Goal: Information Seeking & Learning: Learn about a topic

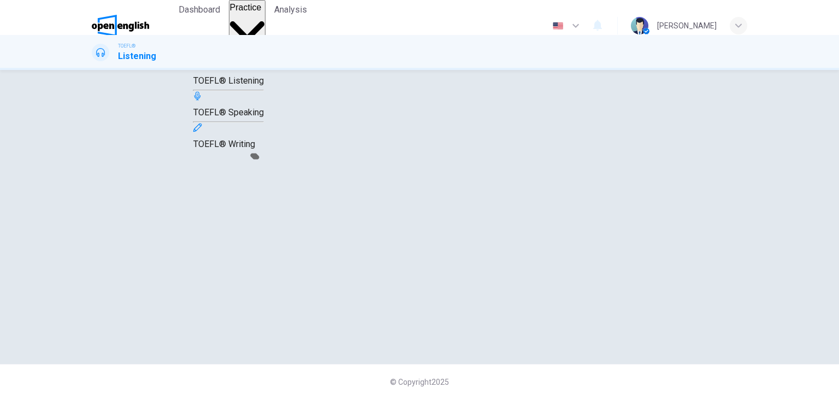
click at [261, 12] on span "Practice" at bounding box center [246, 7] width 32 height 9
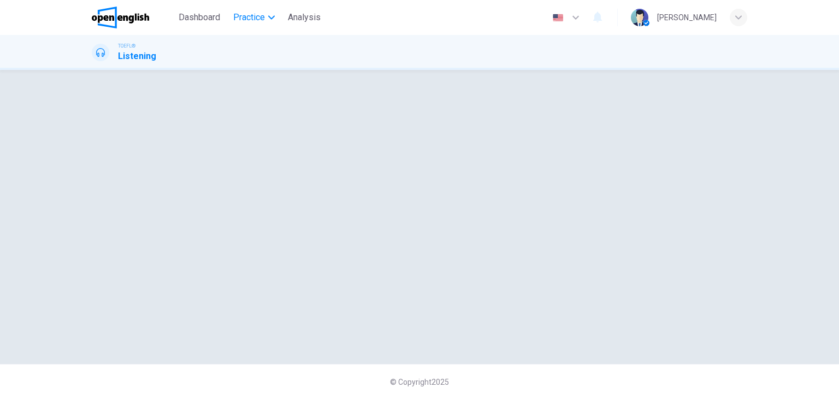
click at [261, 23] on span "Practice" at bounding box center [249, 17] width 32 height 13
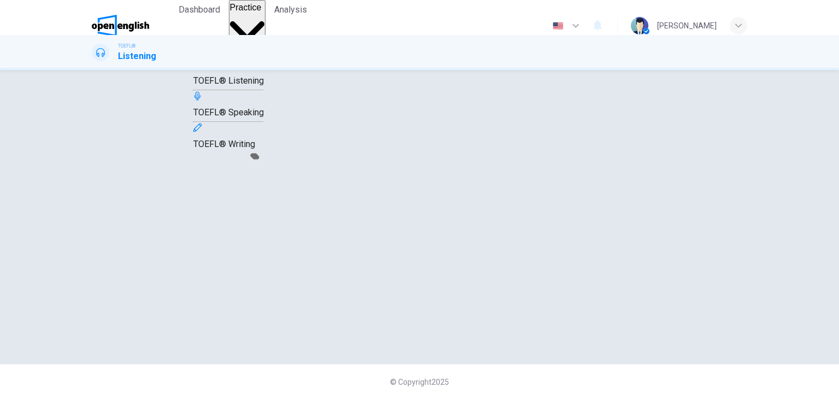
click at [261, 12] on span "Practice" at bounding box center [246, 7] width 32 height 9
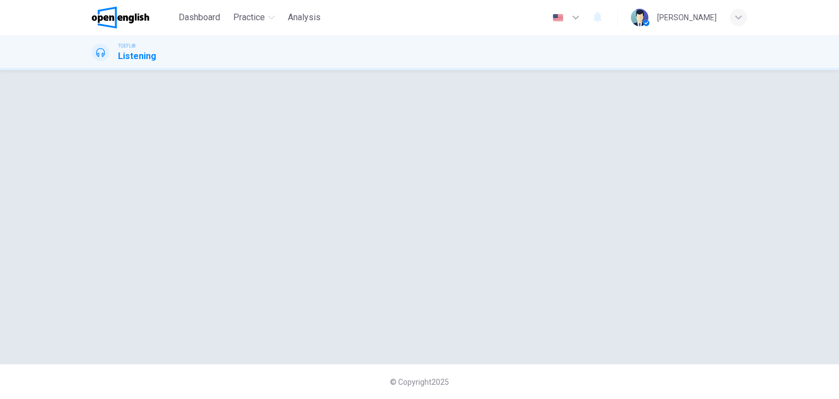
click at [131, 57] on h1 "Listening" at bounding box center [137, 56] width 38 height 13
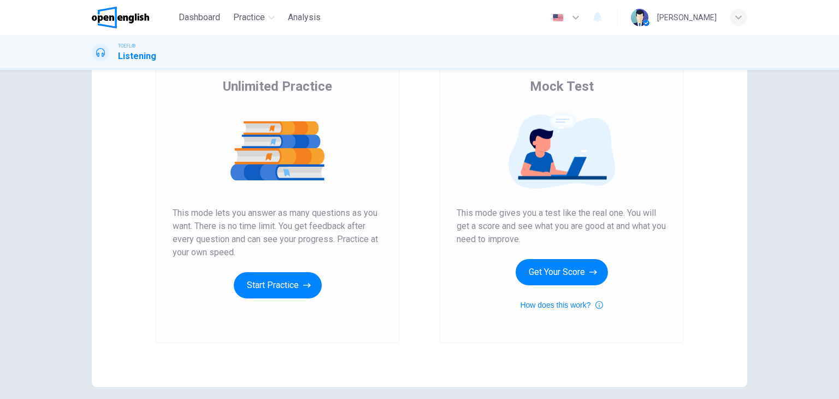
scroll to position [85, 0]
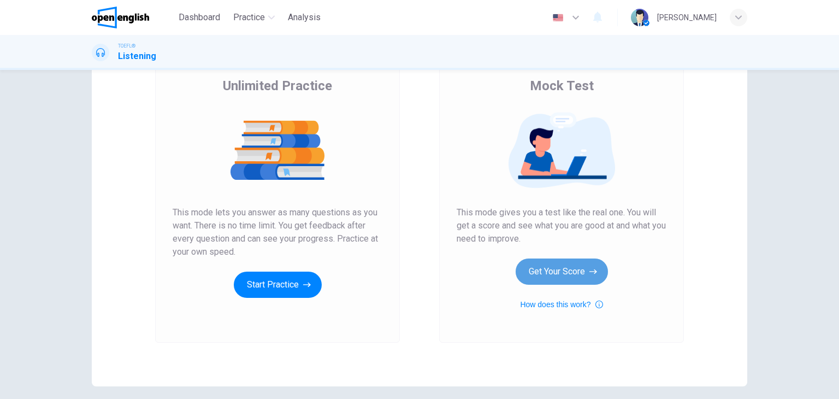
click at [566, 268] on button "Get Your Score" at bounding box center [562, 271] width 92 height 26
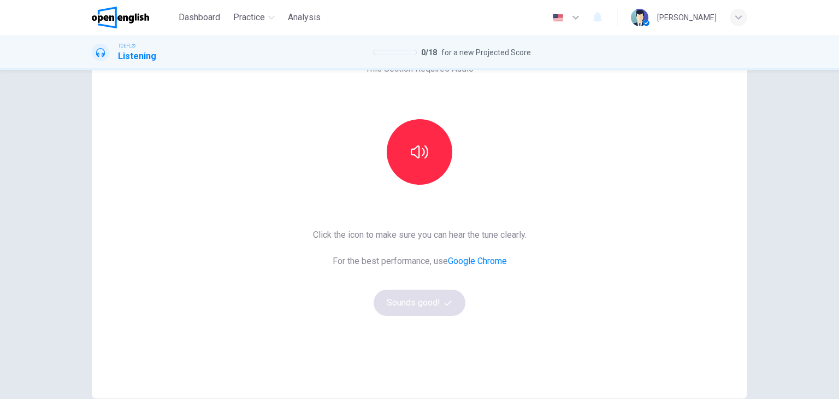
scroll to position [77, 0]
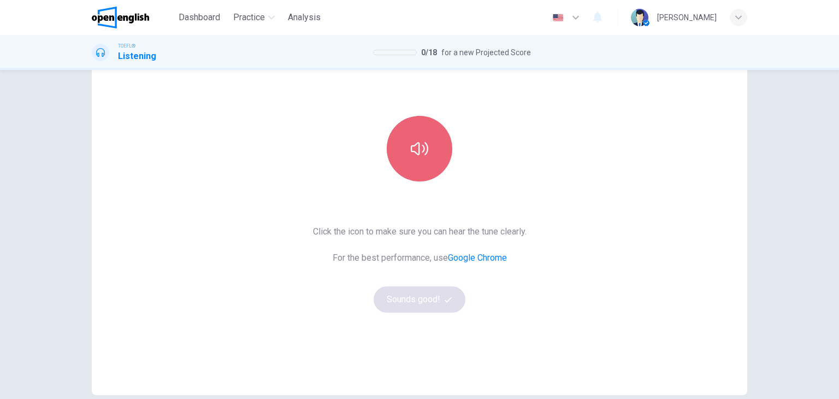
click at [426, 169] on button "button" at bounding box center [420, 149] width 66 height 66
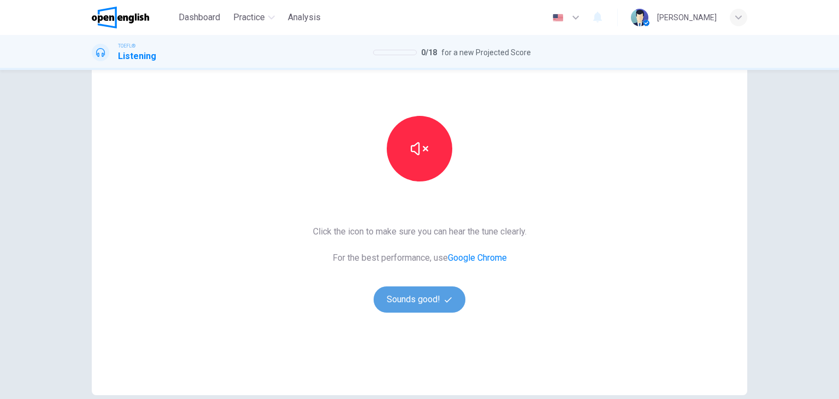
click at [425, 299] on button "Sounds good!" at bounding box center [420, 299] width 92 height 26
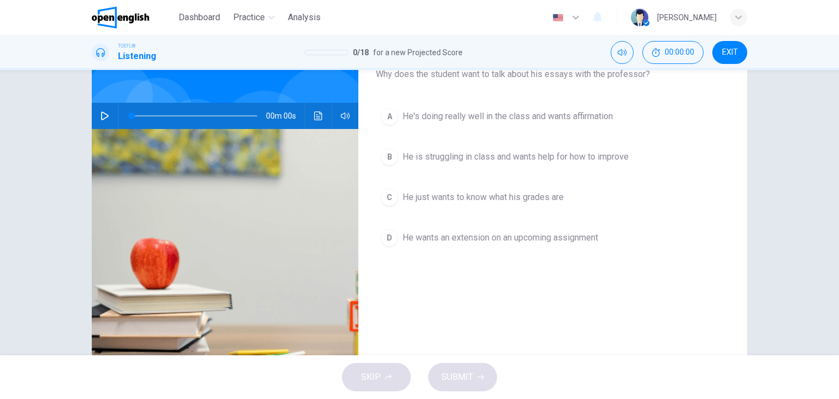
scroll to position [0, 0]
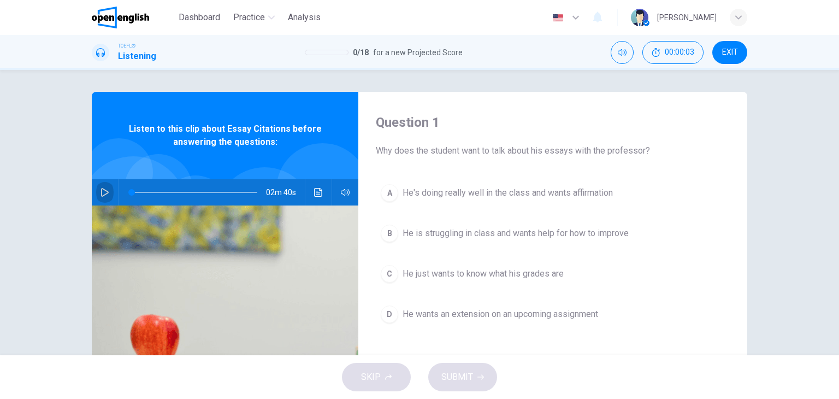
click at [103, 192] on icon "button" at bounding box center [105, 192] width 9 height 9
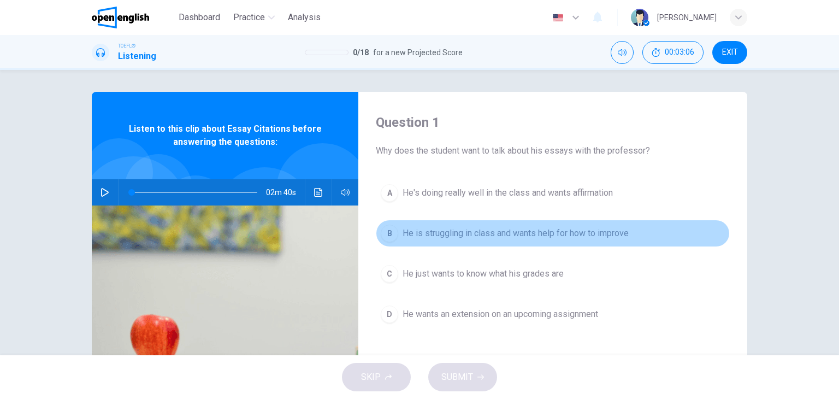
click at [498, 237] on span "He is struggling in class and wants help for how to improve" at bounding box center [516, 233] width 226 height 13
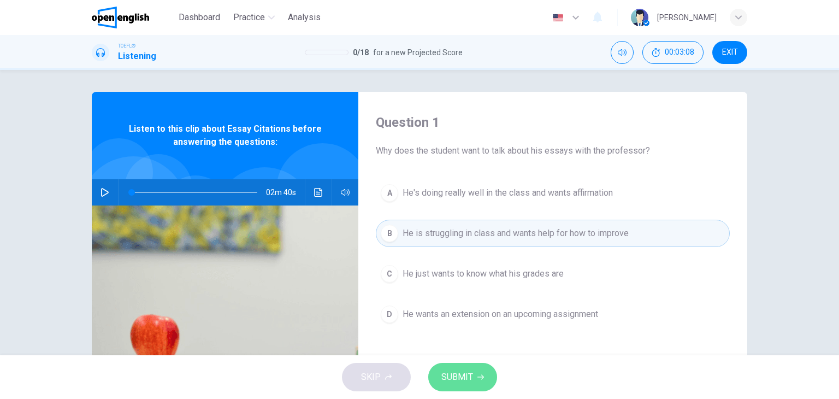
click at [468, 382] on span "SUBMIT" at bounding box center [458, 376] width 32 height 15
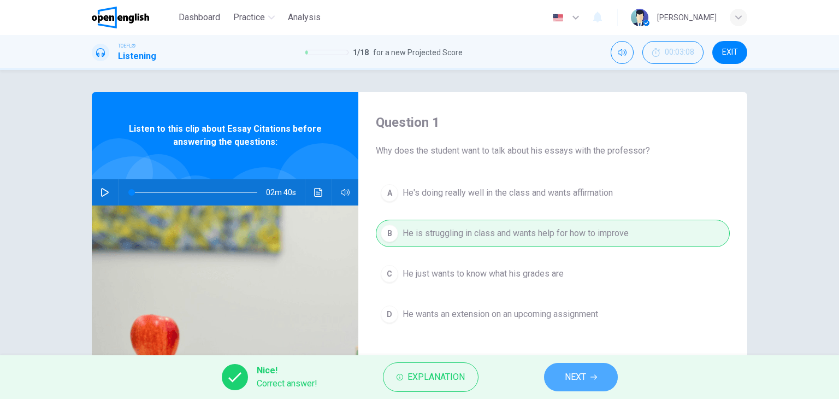
click at [582, 379] on span "NEXT" at bounding box center [575, 376] width 21 height 15
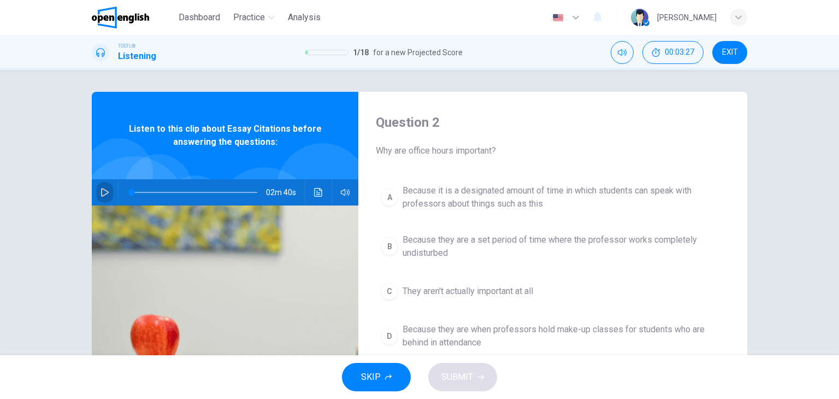
click at [106, 193] on icon "button" at bounding box center [105, 192] width 9 height 9
click at [104, 191] on icon "button" at bounding box center [105, 192] width 9 height 9
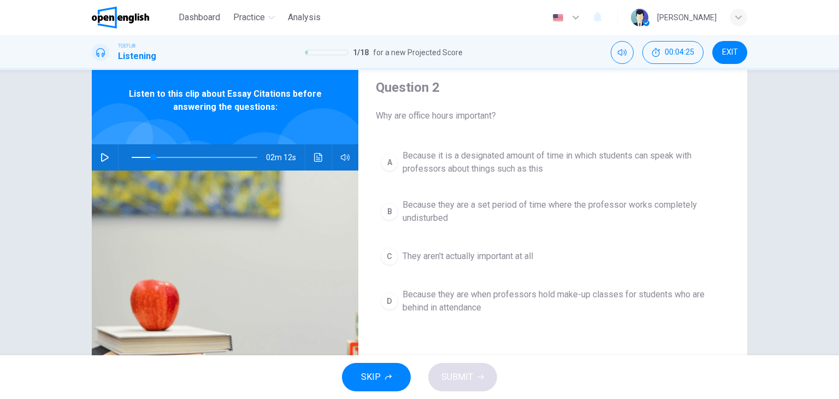
scroll to position [23, 0]
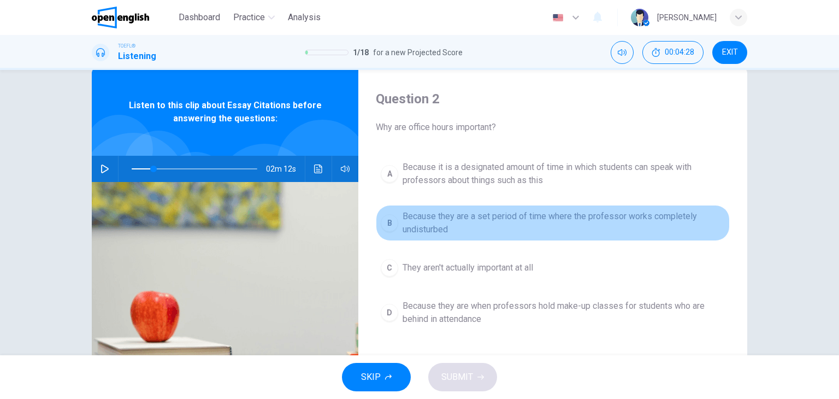
click at [455, 222] on span "Because they are a set period of time where the professor works completely undi…" at bounding box center [564, 223] width 322 height 26
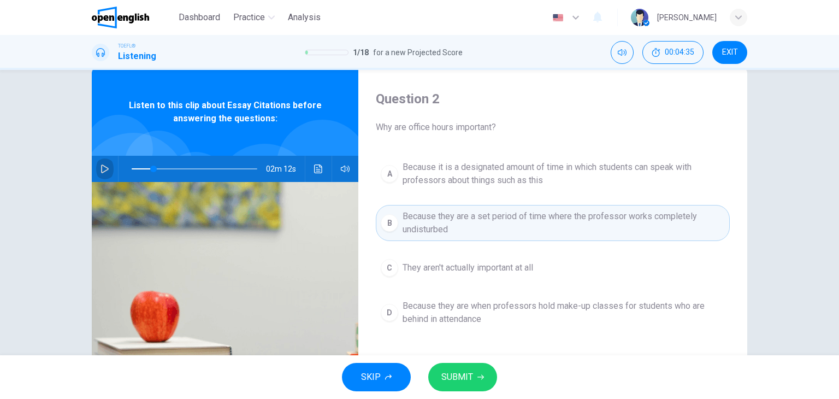
click at [104, 170] on icon "button" at bounding box center [105, 168] width 8 height 9
click at [104, 170] on icon "button" at bounding box center [105, 169] width 6 height 7
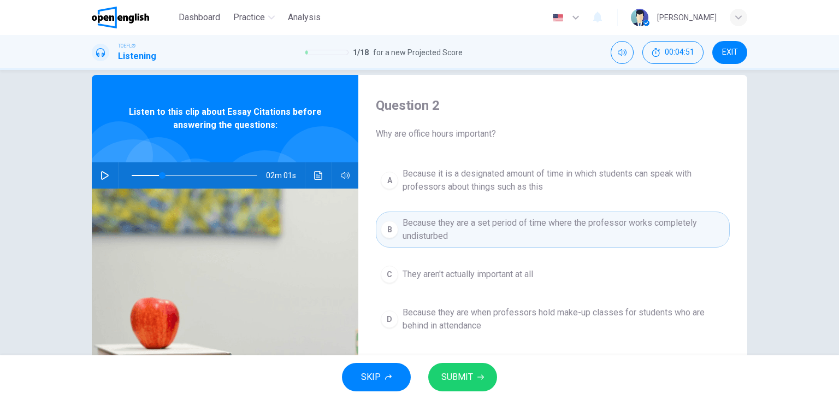
scroll to position [15, 0]
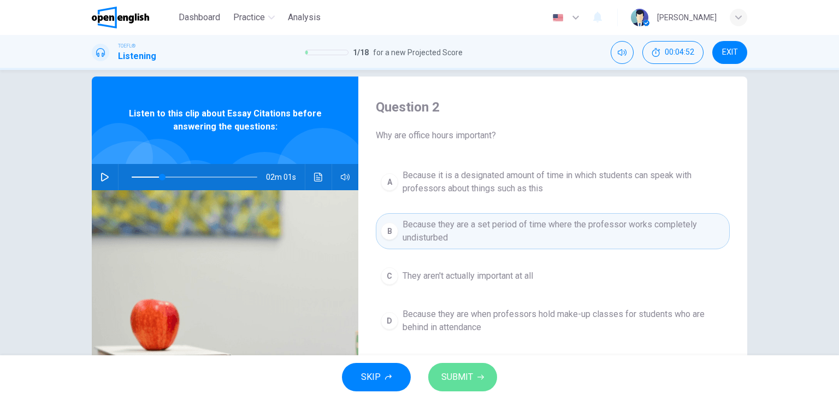
click at [461, 381] on span "SUBMIT" at bounding box center [458, 376] width 32 height 15
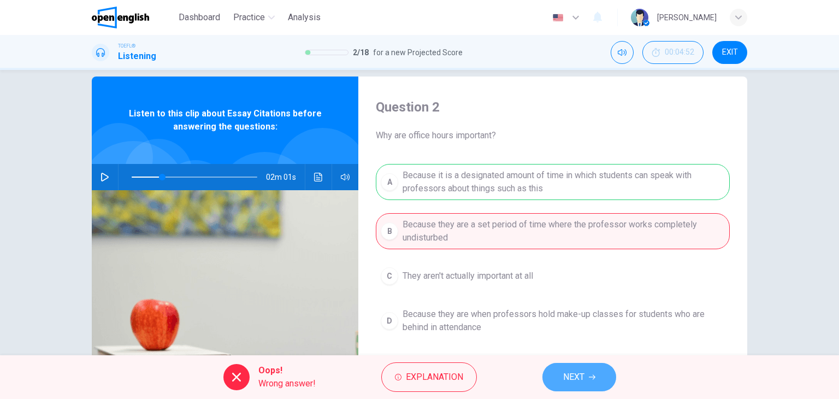
click at [590, 381] on button "NEXT" at bounding box center [580, 377] width 74 height 28
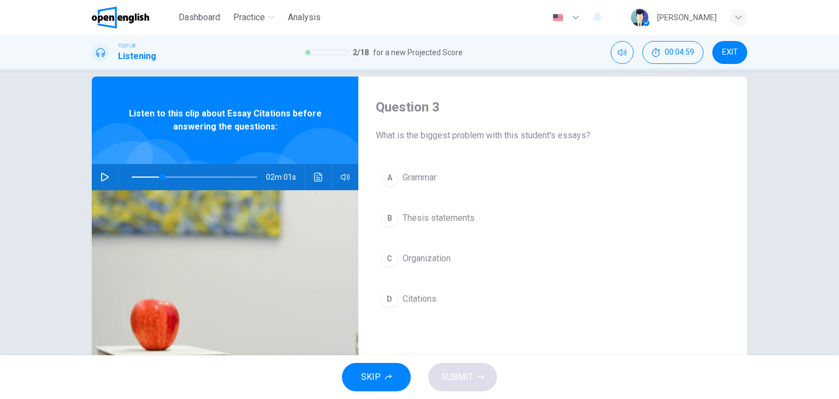
click at [100, 169] on button "button" at bounding box center [104, 177] width 17 height 26
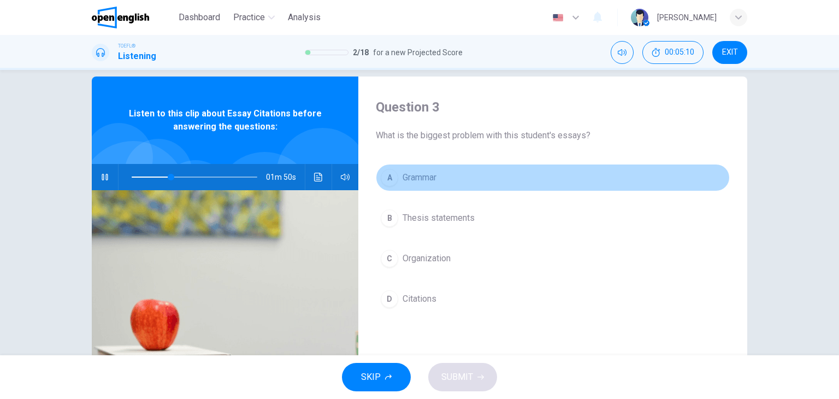
click at [395, 173] on div "A" at bounding box center [389, 177] width 17 height 17
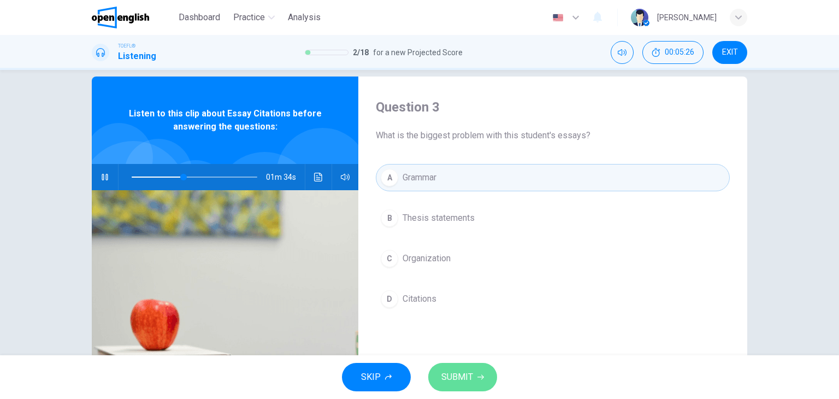
click at [461, 372] on span "SUBMIT" at bounding box center [458, 376] width 32 height 15
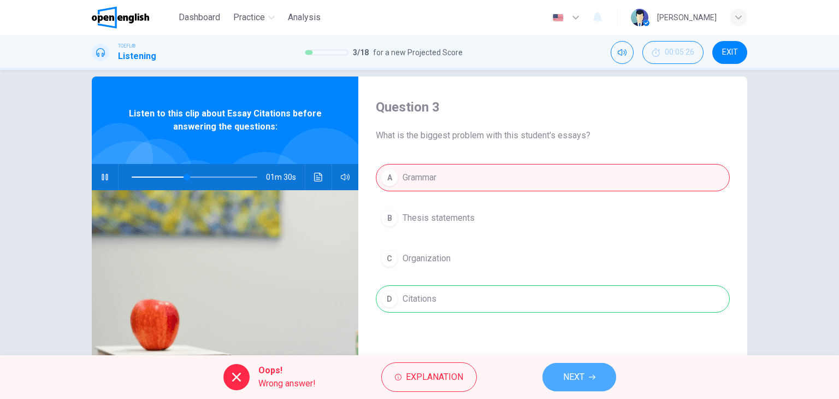
click at [556, 381] on button "NEXT" at bounding box center [580, 377] width 74 height 28
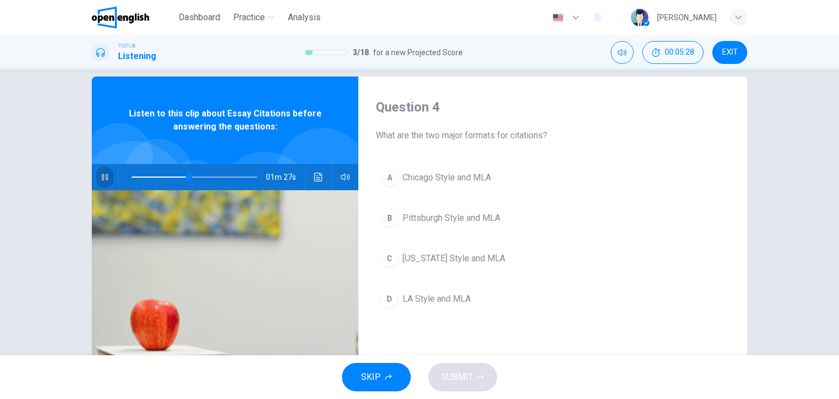
click at [102, 178] on icon "button" at bounding box center [105, 177] width 6 height 7
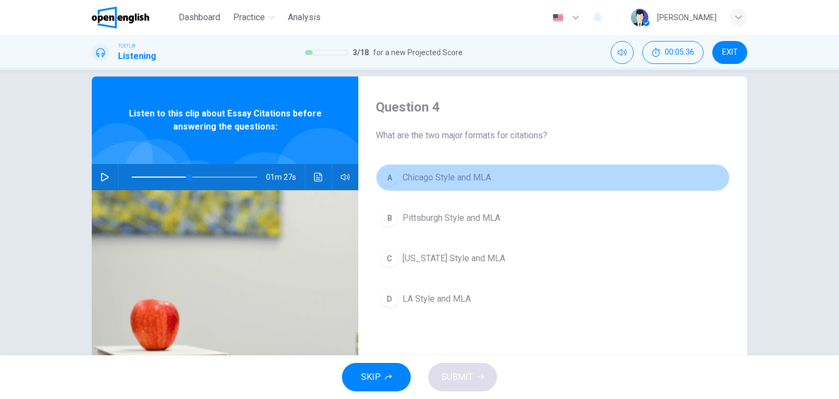
click at [429, 181] on span "Chicago Style and MLA" at bounding box center [447, 177] width 89 height 13
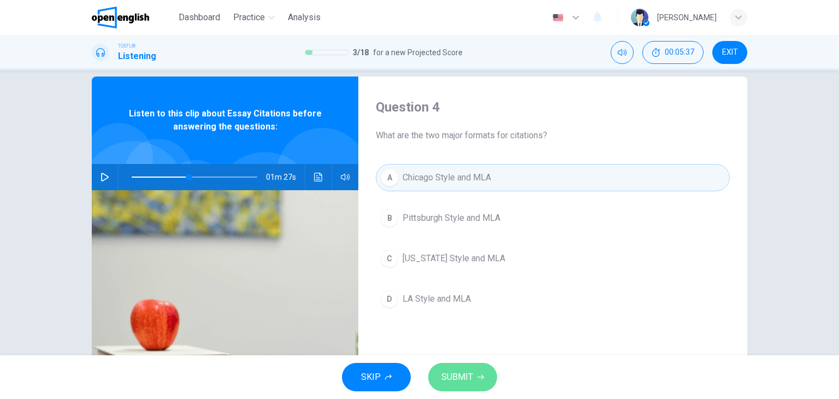
click at [459, 378] on span "SUBMIT" at bounding box center [458, 376] width 32 height 15
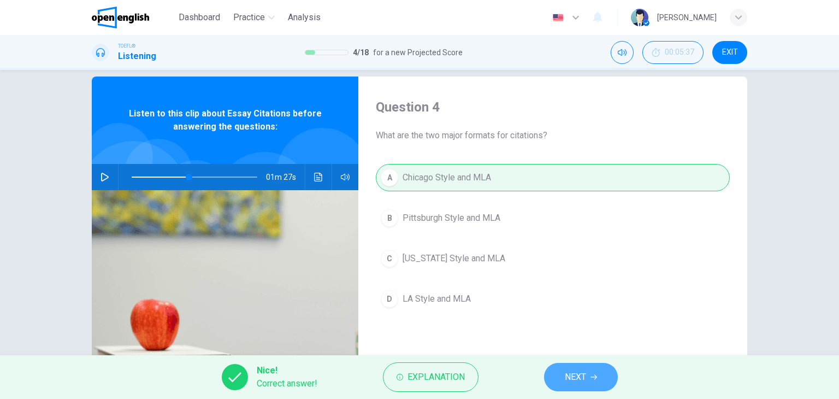
click at [589, 369] on button "NEXT" at bounding box center [581, 377] width 74 height 28
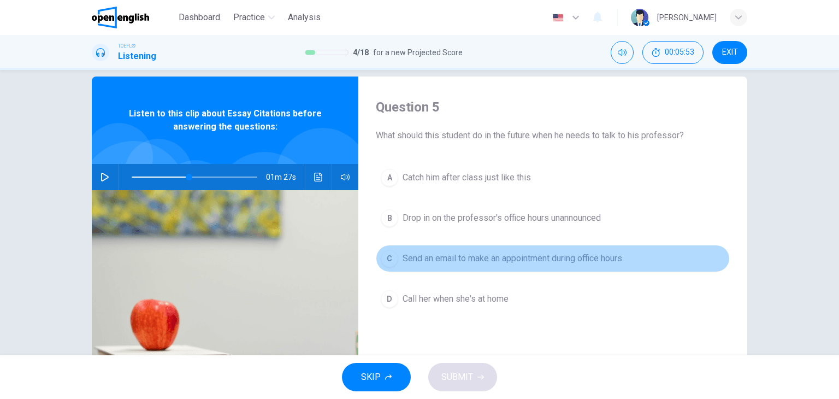
click at [527, 256] on span "Send an email to make an appointment during office hours" at bounding box center [513, 258] width 220 height 13
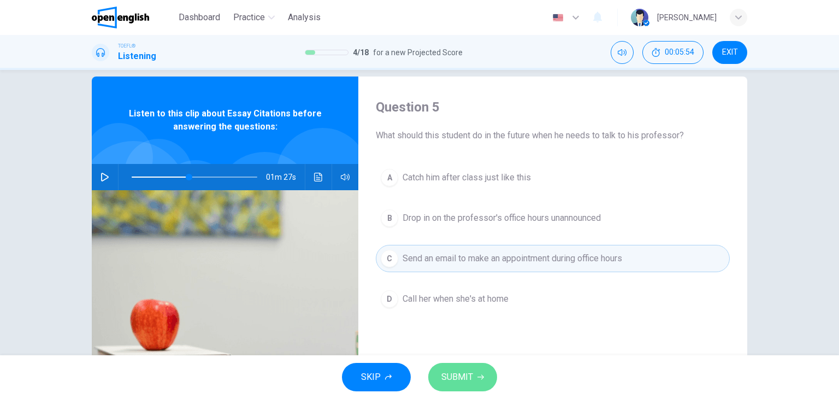
click at [467, 374] on span "SUBMIT" at bounding box center [458, 376] width 32 height 15
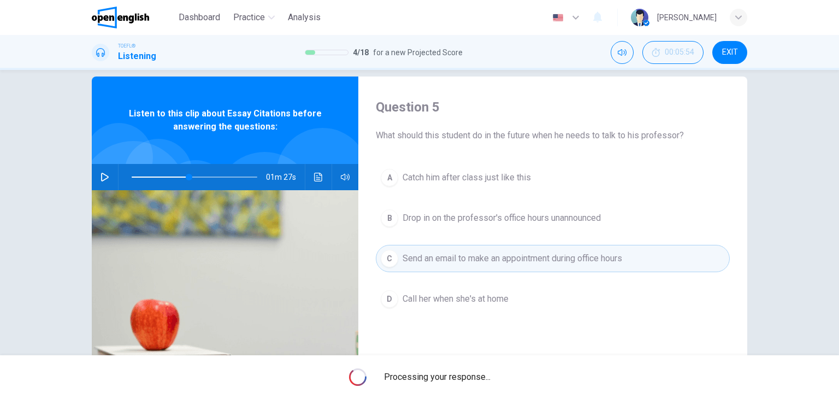
type input "**"
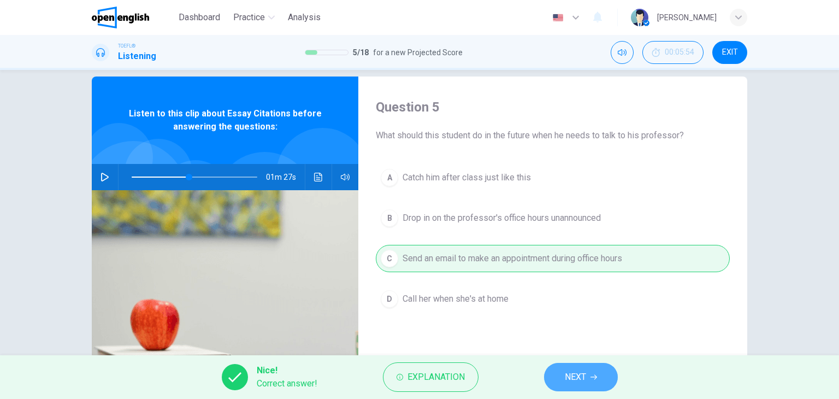
click at [578, 373] on span "NEXT" at bounding box center [575, 376] width 21 height 15
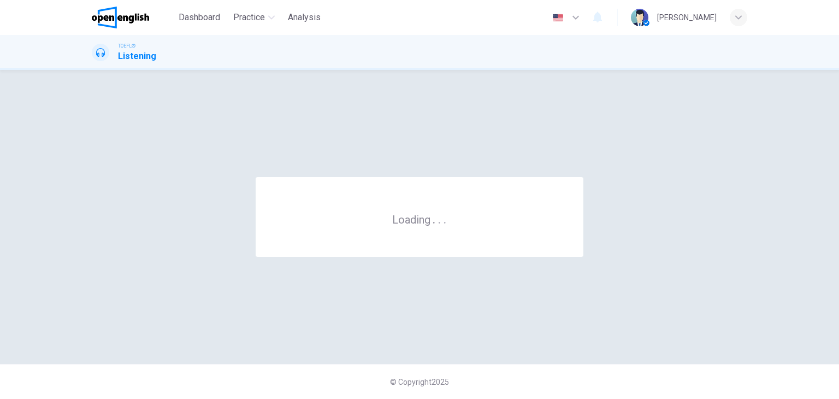
scroll to position [0, 0]
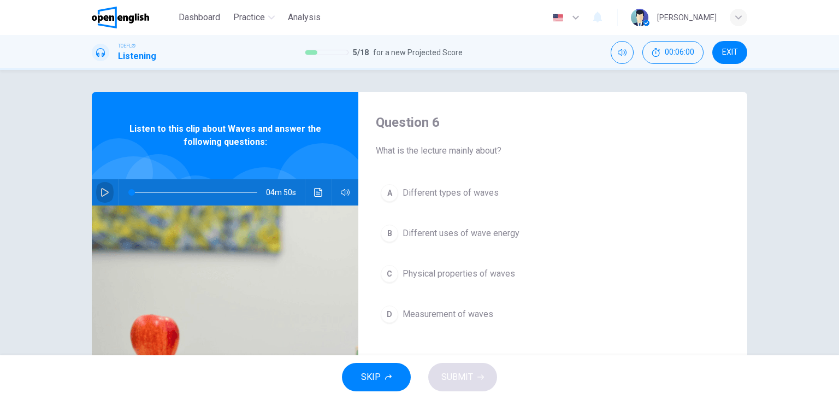
click at [103, 191] on icon "button" at bounding box center [105, 192] width 9 height 9
click at [96, 193] on button "button" at bounding box center [104, 192] width 17 height 26
click at [101, 196] on icon "button" at bounding box center [105, 192] width 9 height 9
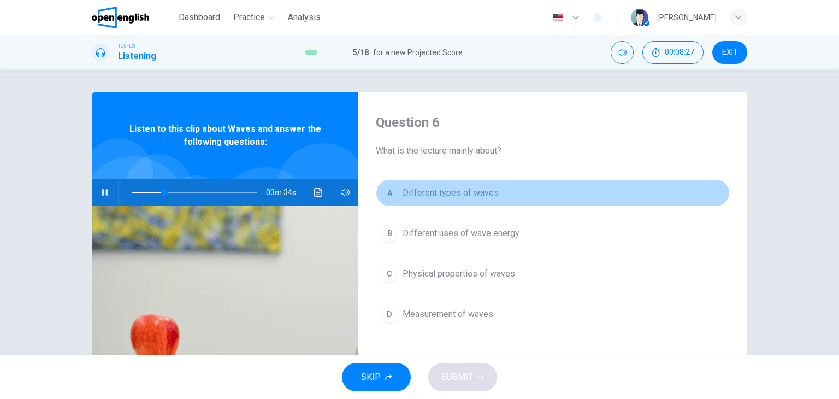
click at [423, 192] on span "Different types of waves" at bounding box center [451, 192] width 96 height 13
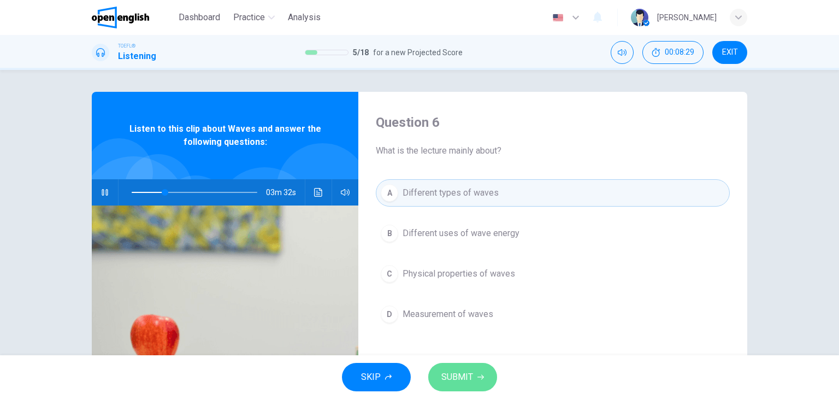
click at [463, 372] on span "SUBMIT" at bounding box center [458, 376] width 32 height 15
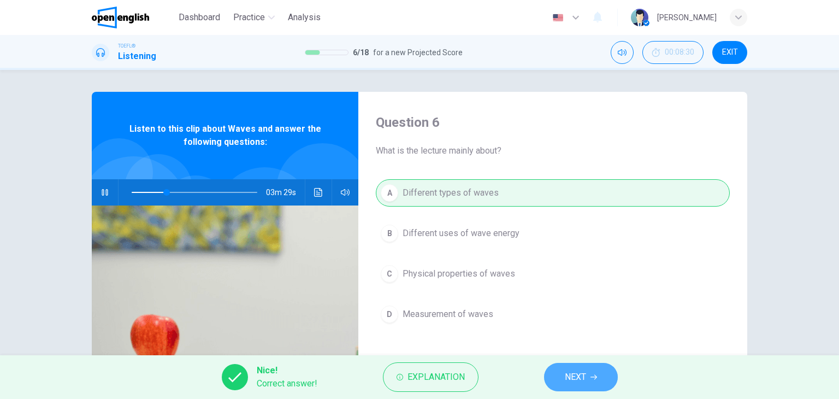
click at [557, 372] on button "NEXT" at bounding box center [581, 377] width 74 height 28
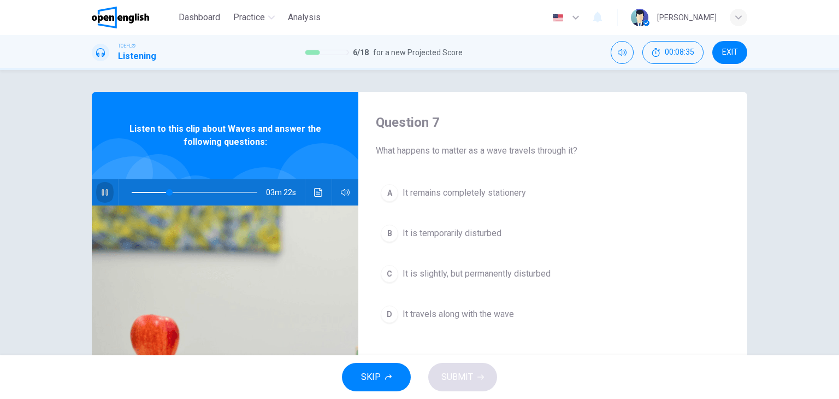
click at [103, 190] on icon "button" at bounding box center [105, 192] width 6 height 7
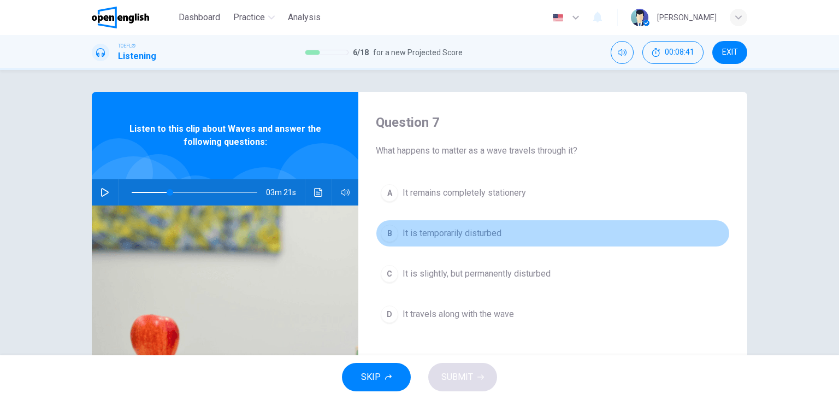
click at [423, 232] on span "It is temporarily disturbed" at bounding box center [452, 233] width 99 height 13
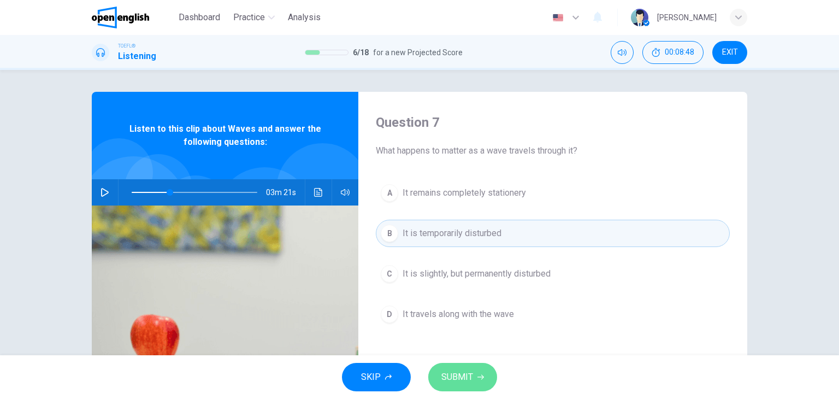
click at [478, 374] on icon "button" at bounding box center [481, 377] width 7 height 7
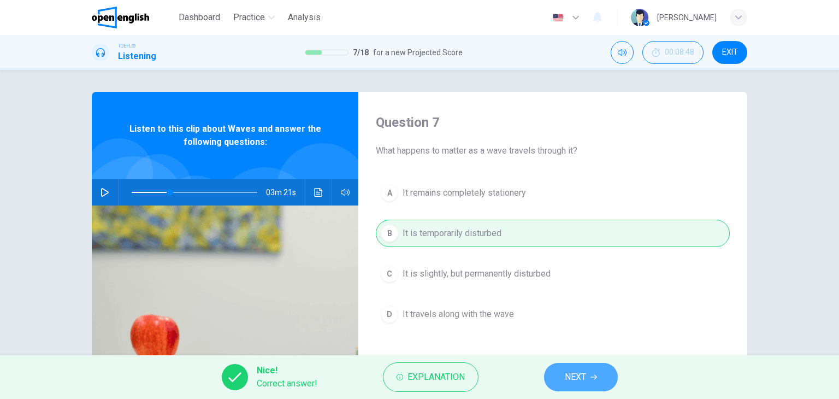
click at [584, 374] on span "NEXT" at bounding box center [575, 376] width 21 height 15
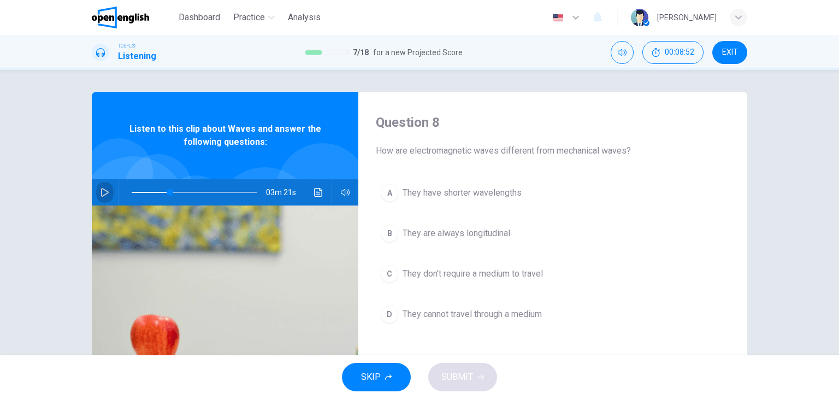
click at [101, 194] on icon "button" at bounding box center [105, 192] width 8 height 9
click at [101, 194] on icon "button" at bounding box center [105, 192] width 9 height 9
click at [101, 195] on icon "button" at bounding box center [105, 192] width 8 height 9
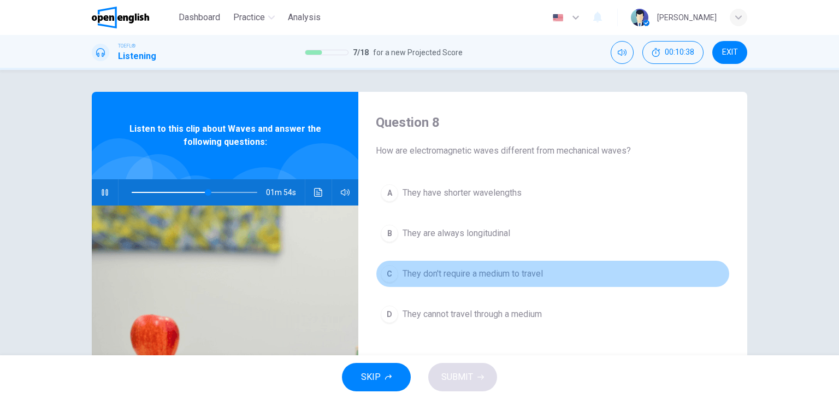
click at [413, 280] on button "C They don't require a medium to travel" at bounding box center [553, 273] width 354 height 27
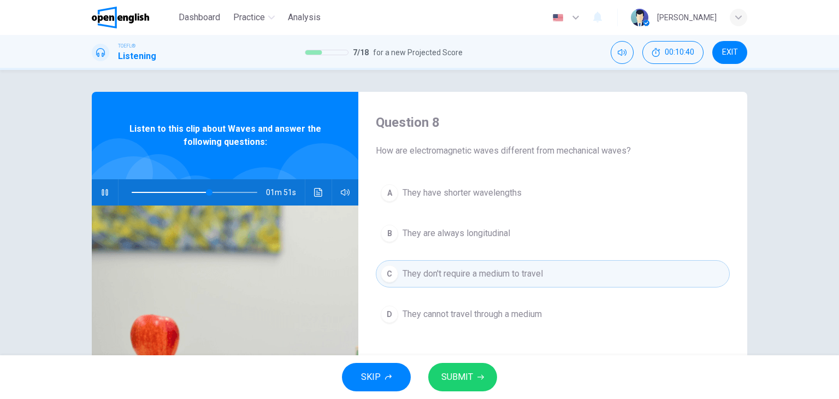
click at [461, 389] on button "SUBMIT" at bounding box center [462, 377] width 69 height 28
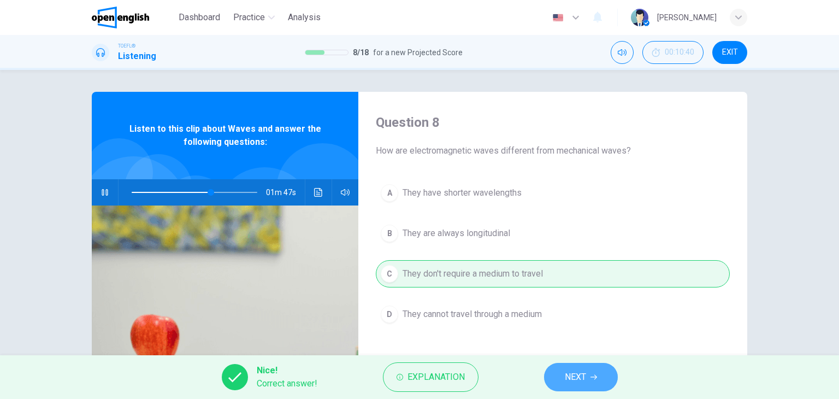
click at [571, 378] on span "NEXT" at bounding box center [575, 376] width 21 height 15
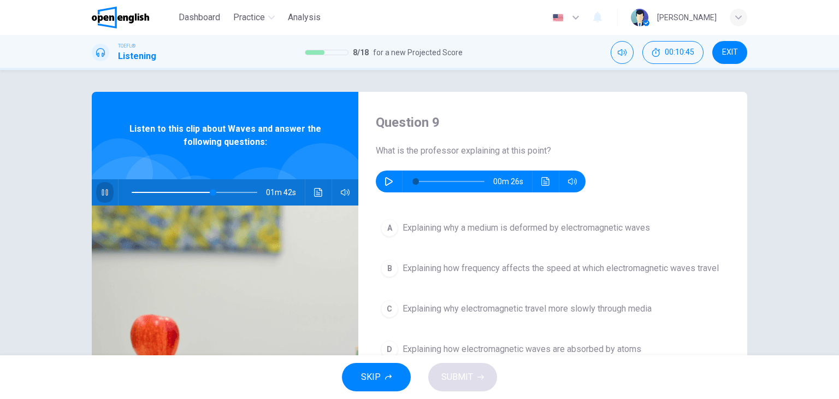
click at [108, 194] on button "button" at bounding box center [104, 192] width 17 height 26
type input "**"
click at [385, 182] on icon "button" at bounding box center [389, 181] width 9 height 9
type input "*"
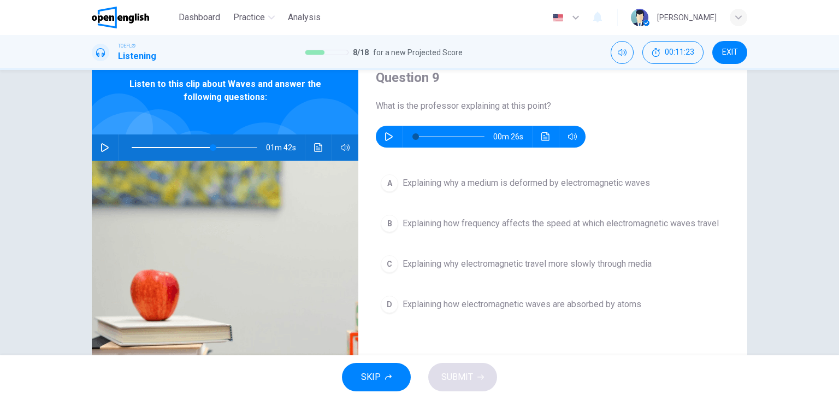
scroll to position [55, 0]
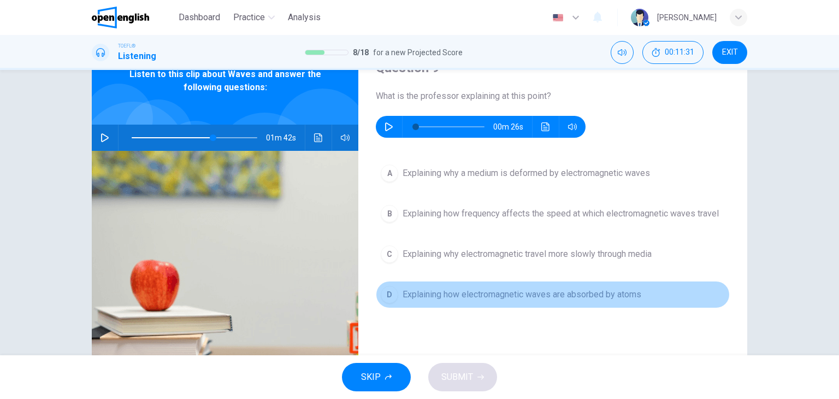
click at [451, 293] on span "Explaining how electromagnetic waves are absorbed by atoms" at bounding box center [522, 294] width 239 height 13
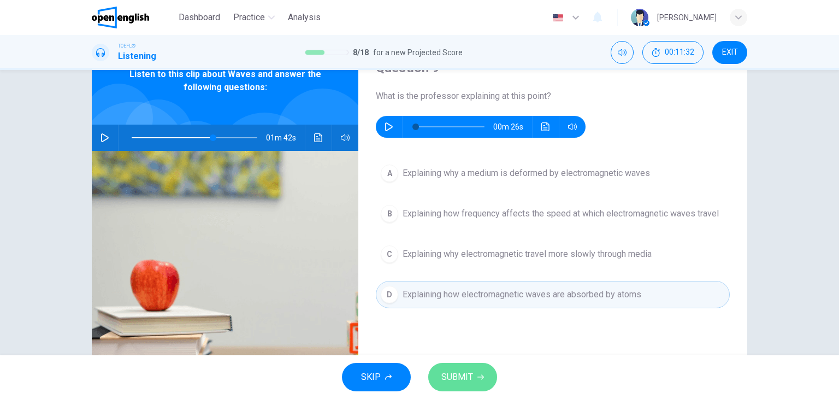
click at [464, 380] on span "SUBMIT" at bounding box center [458, 376] width 32 height 15
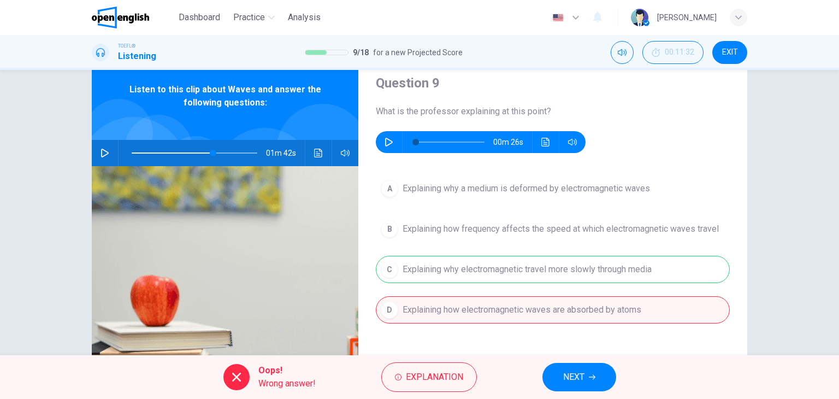
scroll to position [39, 0]
click at [101, 152] on icon "button" at bounding box center [105, 153] width 9 height 9
type input "**"
click at [564, 376] on span "NEXT" at bounding box center [573, 376] width 21 height 15
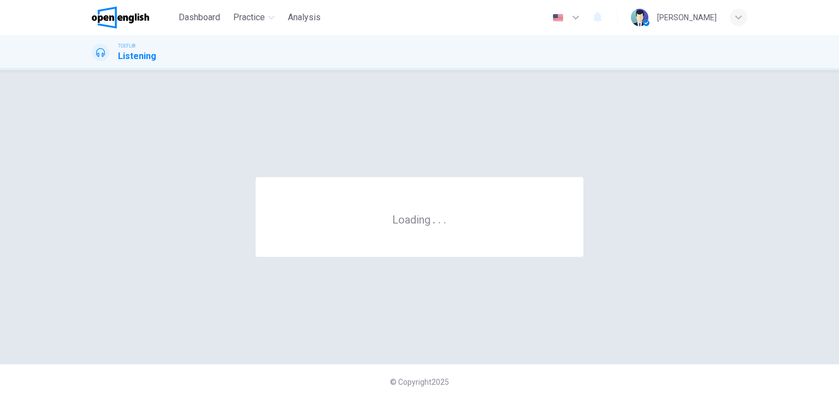
scroll to position [0, 0]
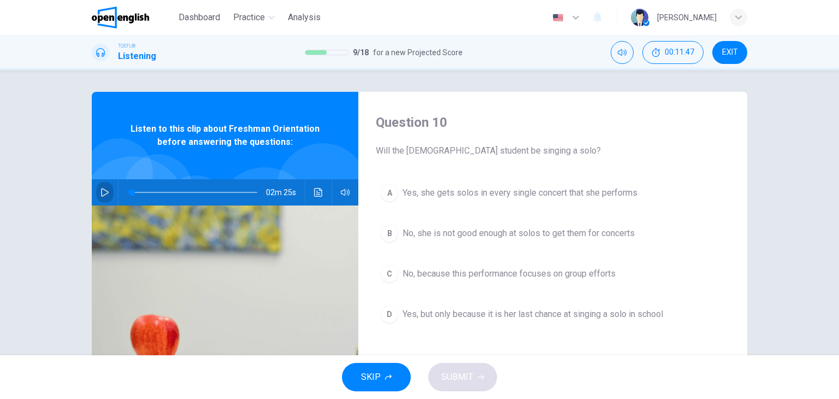
click at [103, 195] on icon "button" at bounding box center [105, 192] width 9 height 9
click at [97, 194] on button "button" at bounding box center [104, 192] width 17 height 26
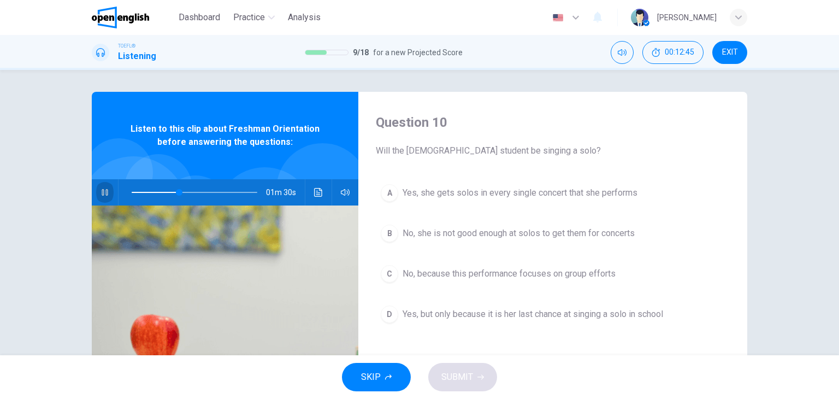
click at [97, 194] on button "button" at bounding box center [104, 192] width 17 height 26
click at [162, 193] on span at bounding box center [195, 192] width 126 height 15
click at [568, 363] on div "SKIP SUBMIT" at bounding box center [419, 377] width 839 height 44
click at [103, 195] on icon "button" at bounding box center [105, 192] width 9 height 9
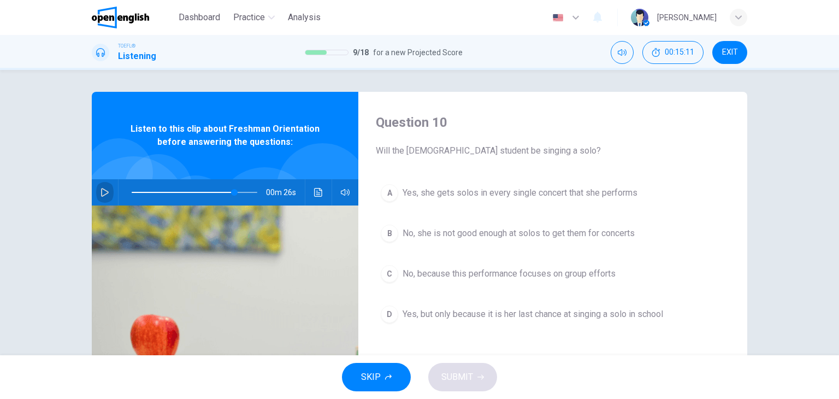
click at [97, 193] on button "button" at bounding box center [104, 192] width 17 height 26
click at [107, 201] on button "button" at bounding box center [104, 192] width 17 height 26
click at [216, 196] on span at bounding box center [218, 192] width 7 height 7
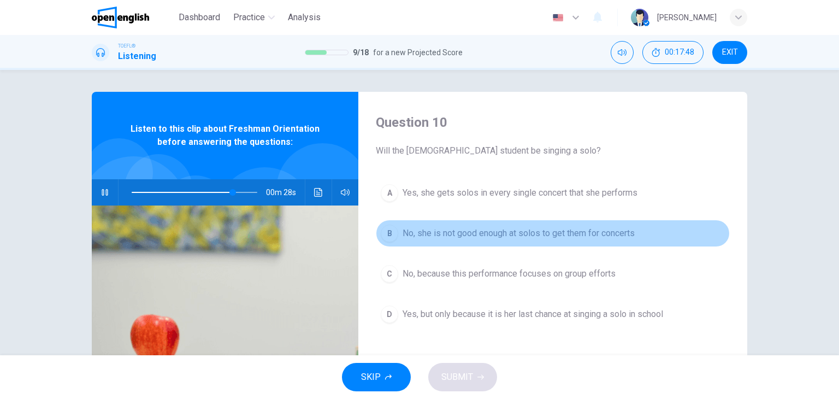
click at [461, 230] on span "No, she is not good enough at solos to get them for concerts" at bounding box center [519, 233] width 232 height 13
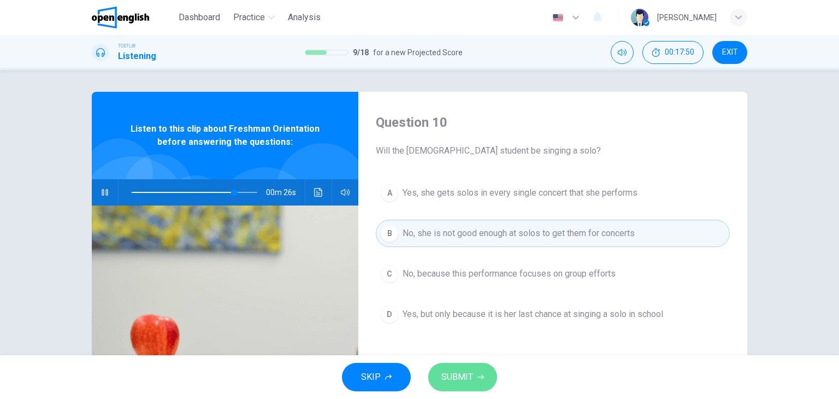
click at [449, 379] on span "SUBMIT" at bounding box center [458, 376] width 32 height 15
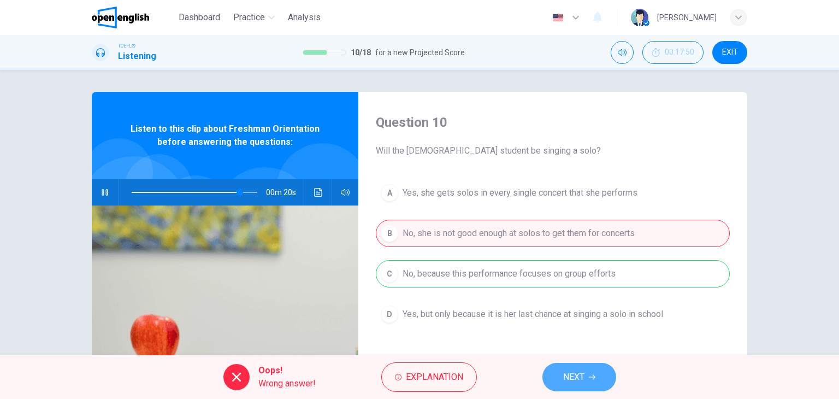
click at [582, 368] on button "NEXT" at bounding box center [580, 377] width 74 height 28
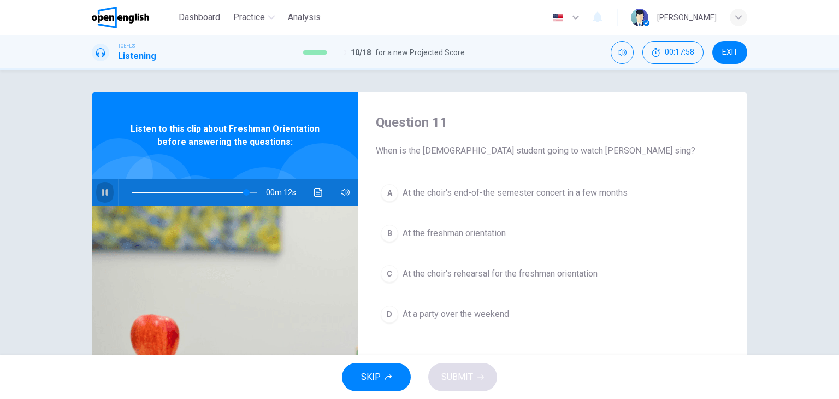
click at [102, 193] on icon "button" at bounding box center [105, 192] width 6 height 7
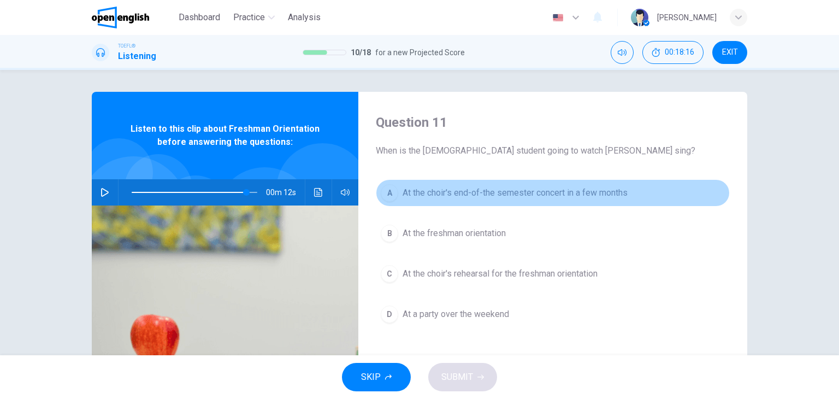
click at [450, 193] on span "At the choir's end-of-the semester concert in a few months" at bounding box center [515, 192] width 225 height 13
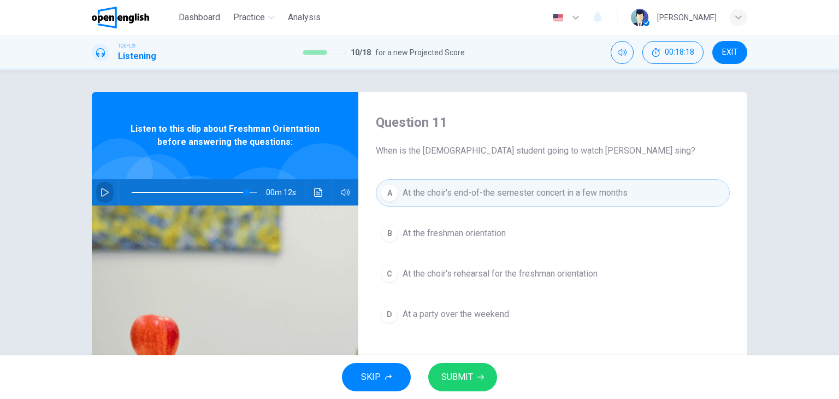
click at [96, 184] on button "button" at bounding box center [104, 192] width 17 height 26
click at [462, 390] on button "SUBMIT" at bounding box center [462, 377] width 69 height 28
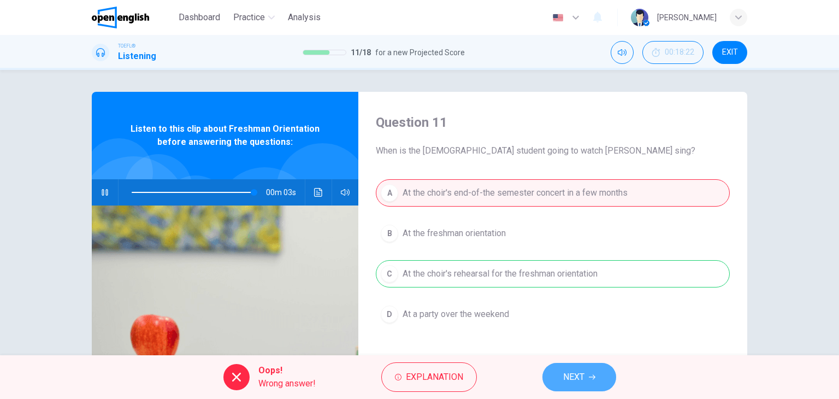
click at [566, 374] on span "NEXT" at bounding box center [573, 376] width 21 height 15
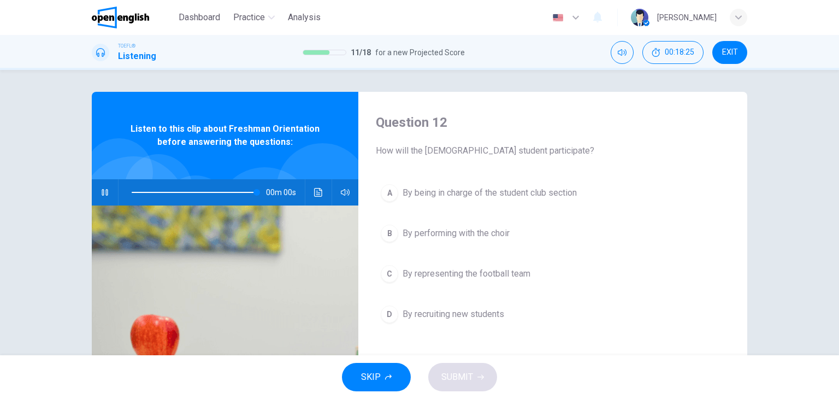
type input "*"
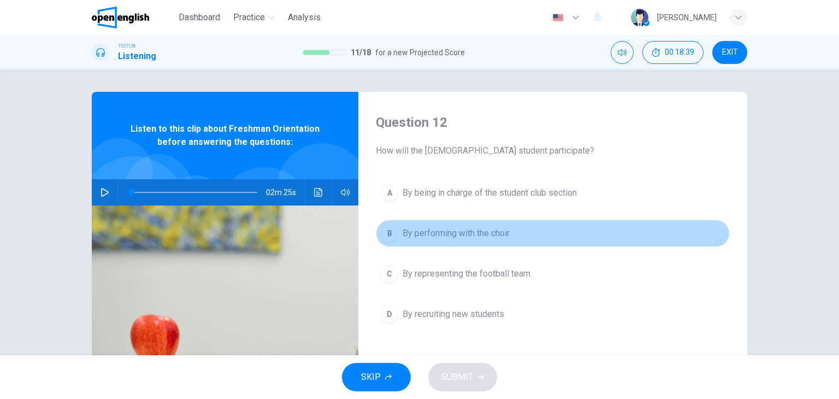
click at [424, 243] on button "B By performing with the choir" at bounding box center [553, 233] width 354 height 27
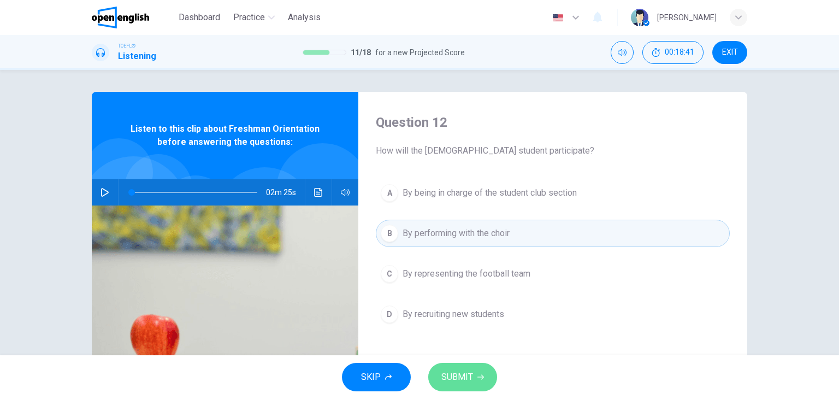
click at [461, 384] on span "SUBMIT" at bounding box center [458, 376] width 32 height 15
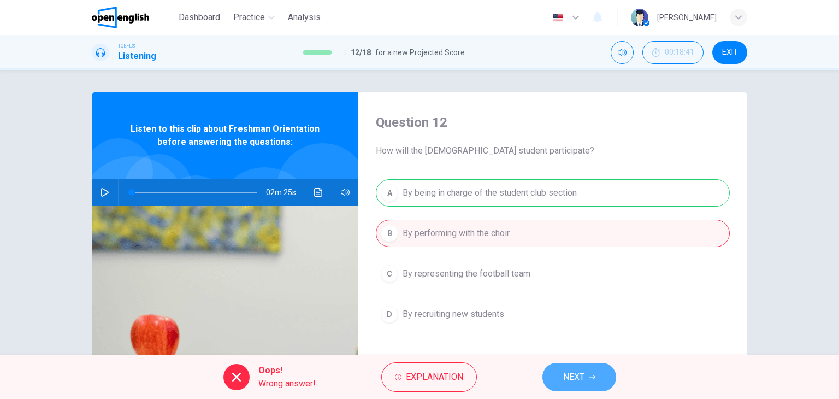
click at [572, 382] on span "NEXT" at bounding box center [573, 376] width 21 height 15
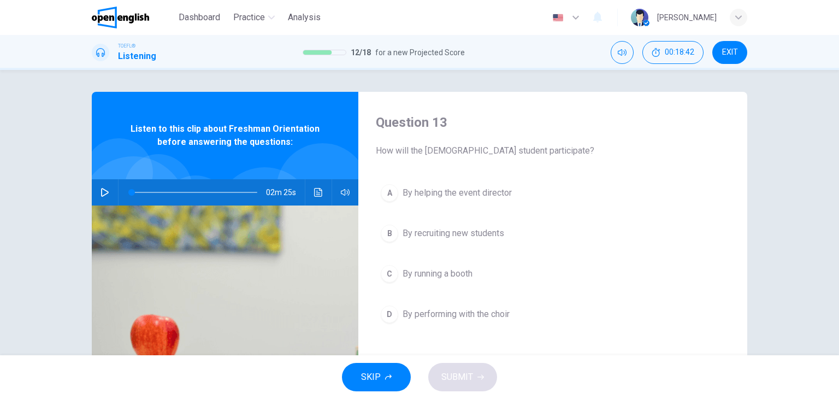
drag, startPoint x: 572, startPoint y: 382, endPoint x: 554, endPoint y: 344, distance: 42.5
click at [554, 344] on div "Dashboard Practice Analysis English ** ​ [PERSON_NAME] TOEFL® Listening 12 / 18…" at bounding box center [419, 199] width 839 height 399
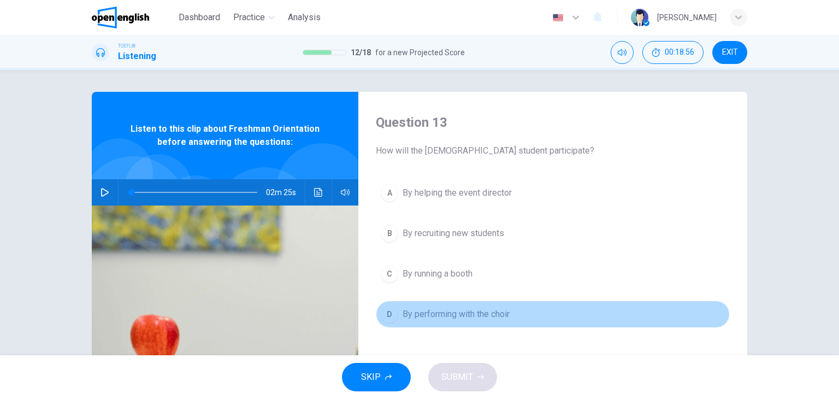
click at [489, 311] on span "By performing with the choir" at bounding box center [456, 314] width 107 height 13
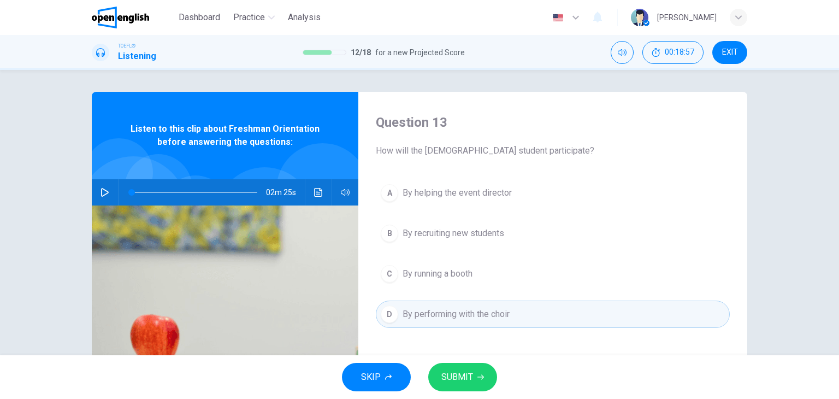
click at [468, 373] on span "SUBMIT" at bounding box center [458, 376] width 32 height 15
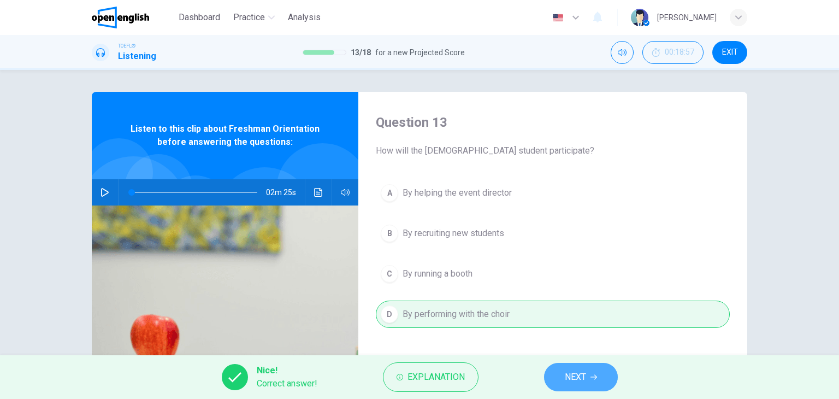
click at [612, 378] on button "NEXT" at bounding box center [581, 377] width 74 height 28
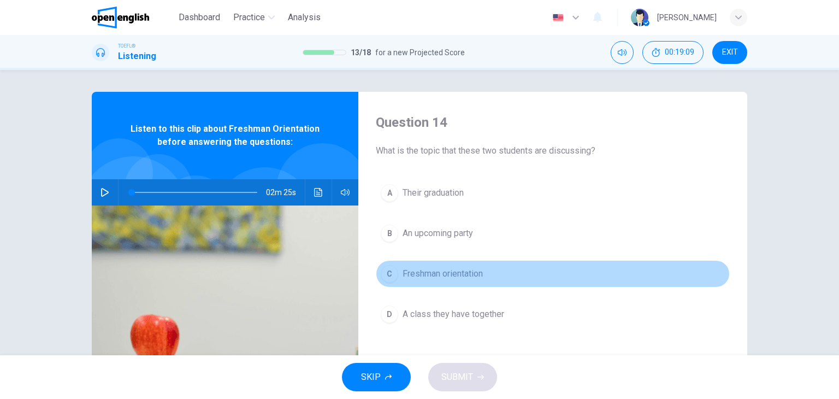
click at [461, 274] on span "Freshman orientation" at bounding box center [443, 273] width 80 height 13
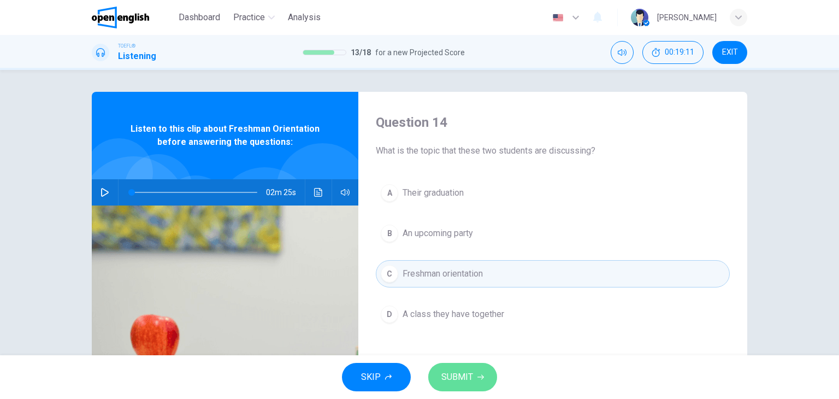
click at [479, 379] on icon "button" at bounding box center [481, 377] width 7 height 7
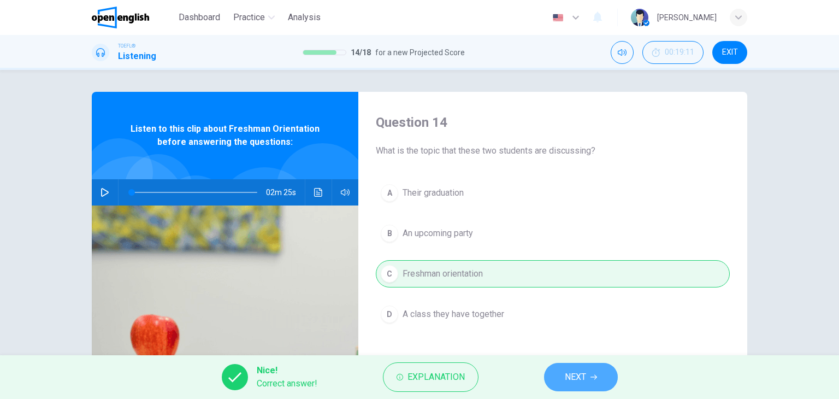
click at [597, 385] on button "NEXT" at bounding box center [581, 377] width 74 height 28
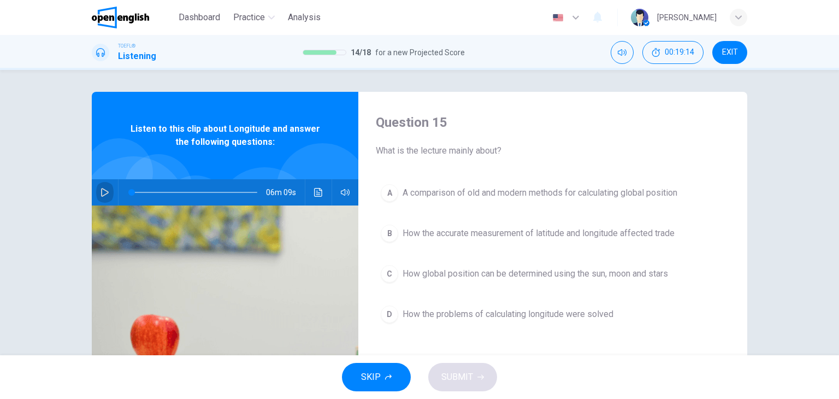
click at [106, 199] on button "button" at bounding box center [104, 192] width 17 height 26
drag, startPoint x: 137, startPoint y: 190, endPoint x: 109, endPoint y: 192, distance: 27.9
click at [109, 192] on div "06m 09s" at bounding box center [225, 192] width 267 height 26
click at [102, 193] on icon "button" at bounding box center [105, 192] width 6 height 7
click at [101, 193] on icon "button" at bounding box center [105, 192] width 9 height 9
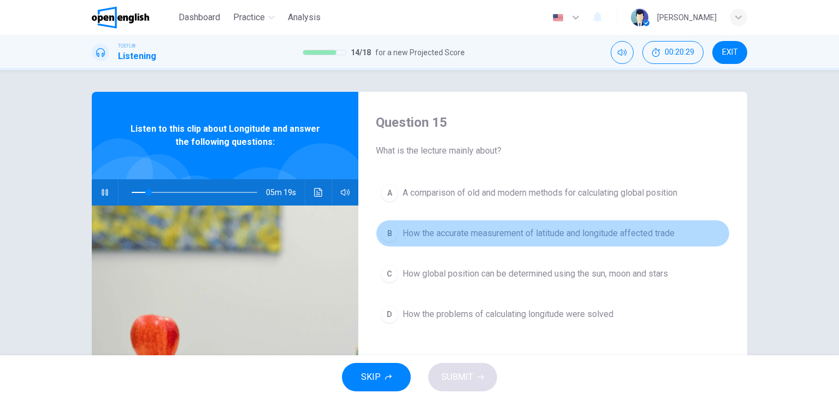
click at [410, 228] on span "How the accurate measurement of latitude and longitude affected trade" at bounding box center [539, 233] width 272 height 13
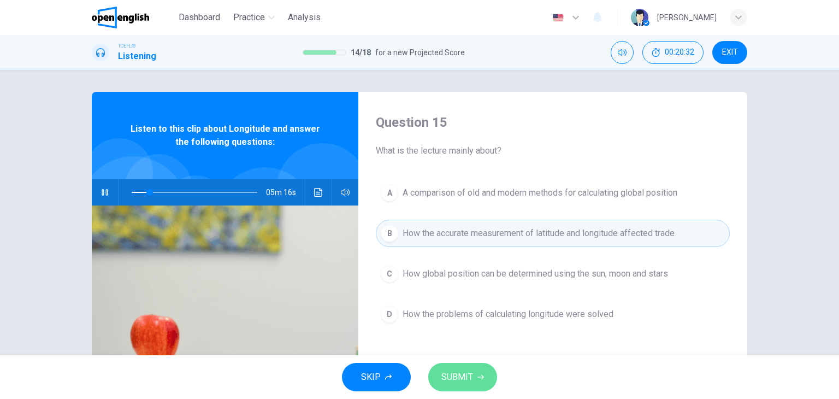
click at [452, 381] on span "SUBMIT" at bounding box center [458, 376] width 32 height 15
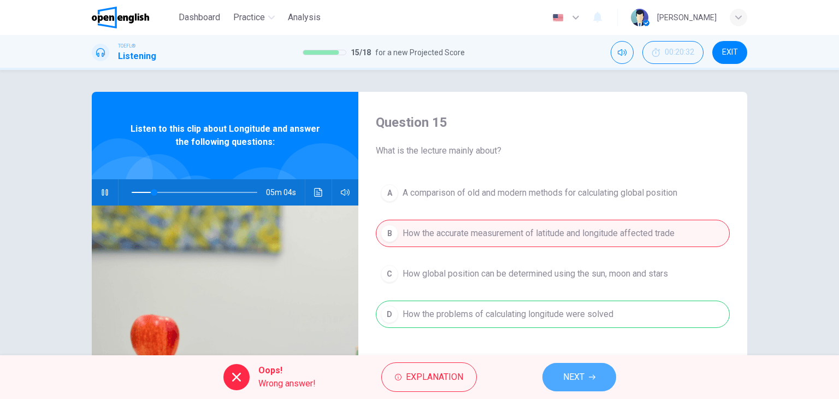
click at [581, 378] on span "NEXT" at bounding box center [573, 376] width 21 height 15
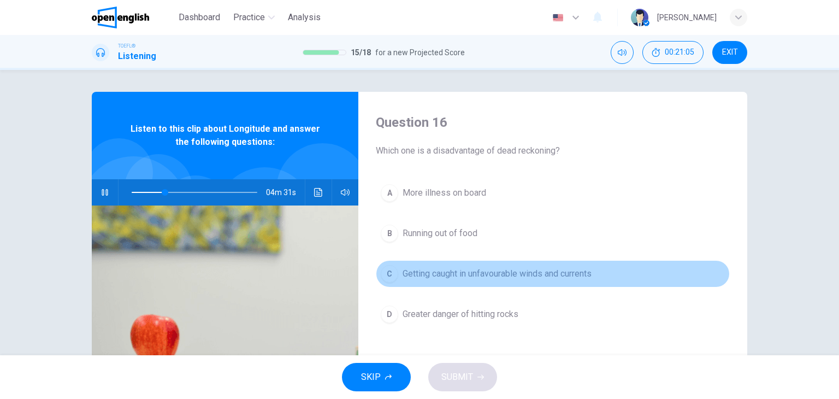
click at [507, 275] on span "Getting caught in unfavourable winds and currents" at bounding box center [497, 273] width 189 height 13
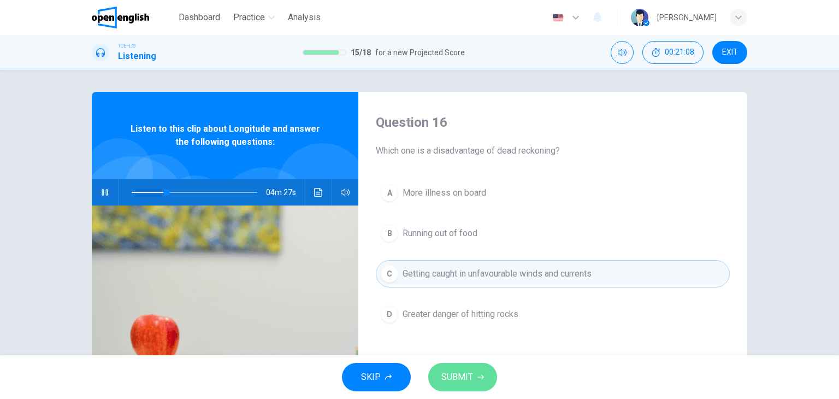
click at [473, 376] on button "SUBMIT" at bounding box center [462, 377] width 69 height 28
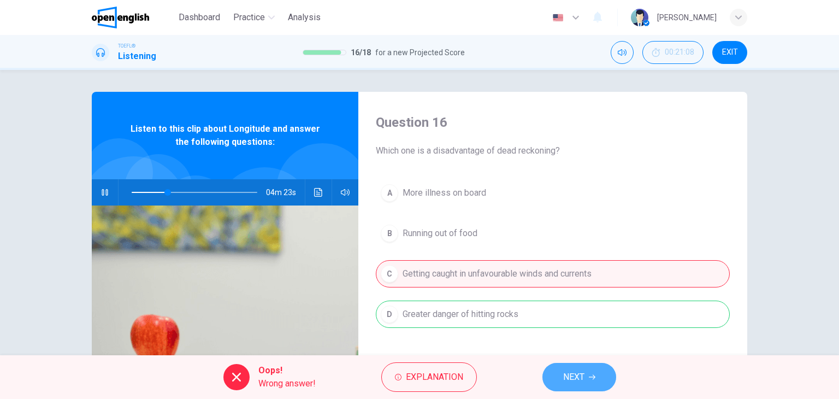
click at [570, 385] on button "NEXT" at bounding box center [580, 377] width 74 height 28
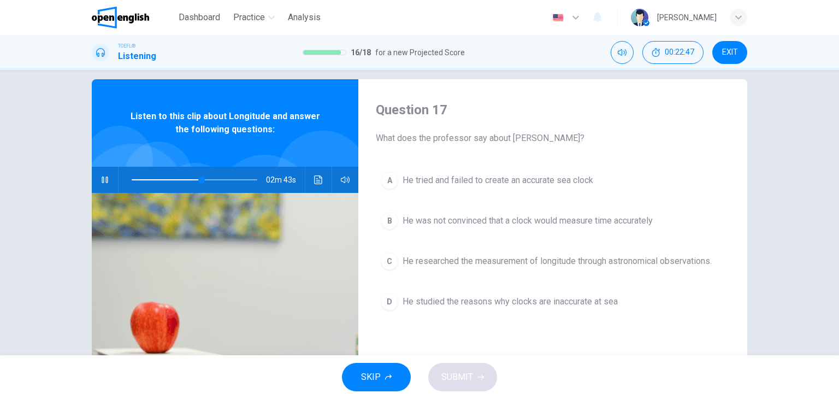
scroll to position [13, 0]
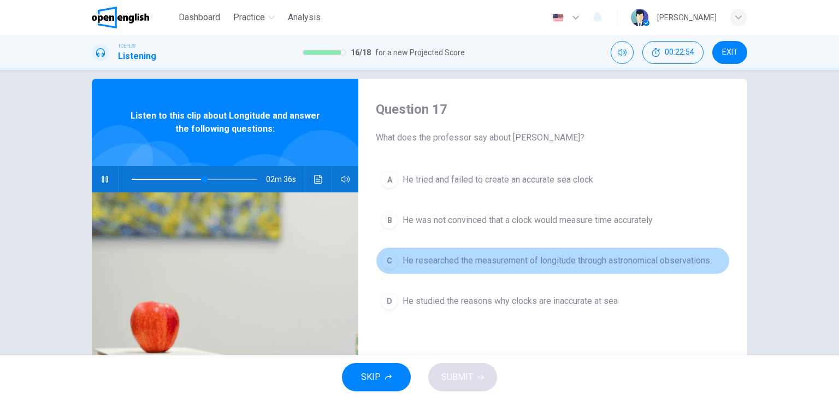
click at [436, 258] on span "He researched the measurement of longitude through astronomical observations." at bounding box center [557, 260] width 309 height 13
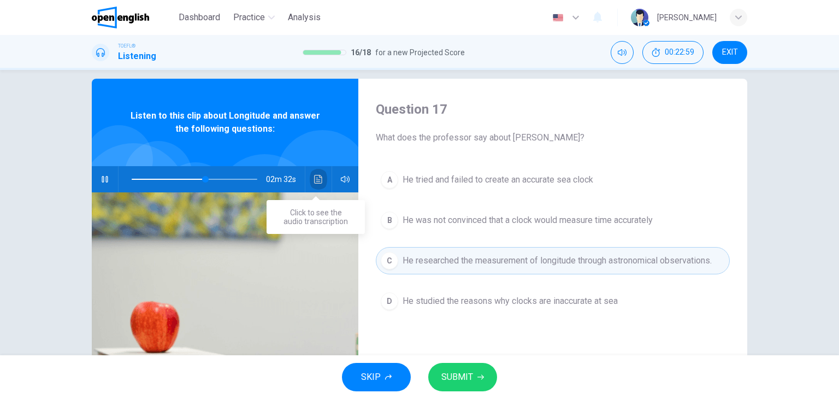
click at [315, 178] on icon "Click to see the audio transcription" at bounding box center [318, 179] width 9 height 9
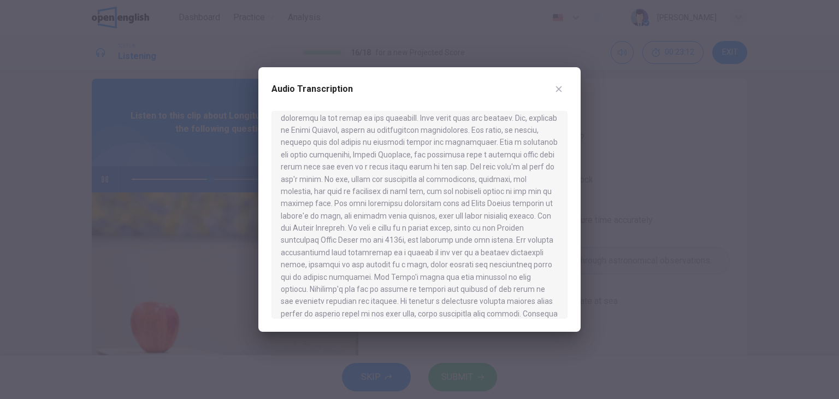
scroll to position [338, 0]
drag, startPoint x: 381, startPoint y: 205, endPoint x: 432, endPoint y: 208, distance: 50.3
click at [432, 208] on div at bounding box center [420, 215] width 296 height 208
drag, startPoint x: 514, startPoint y: 191, endPoint x: 348, endPoint y: 207, distance: 166.8
click at [348, 207] on div at bounding box center [420, 215] width 296 height 208
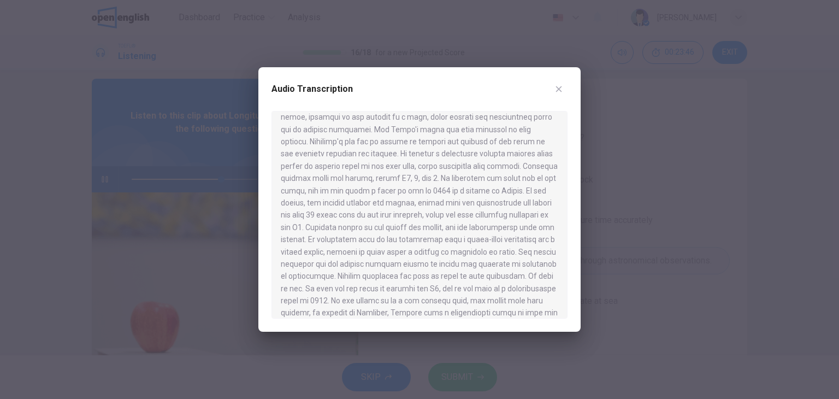
scroll to position [631, 0]
click at [459, 234] on div at bounding box center [420, 215] width 296 height 208
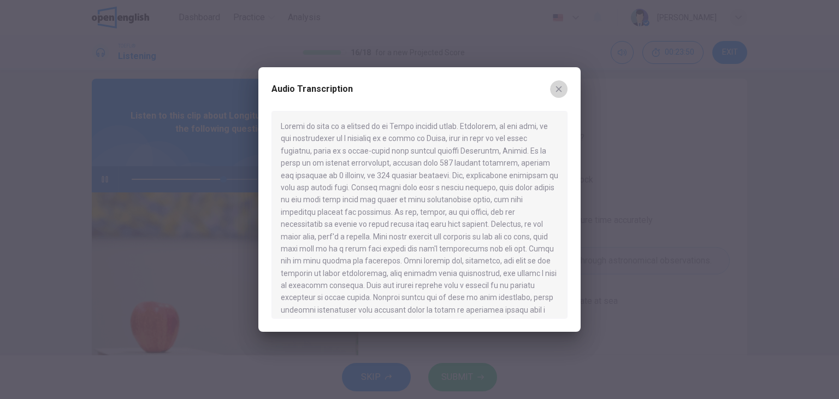
click at [562, 84] on button "button" at bounding box center [558, 88] width 17 height 17
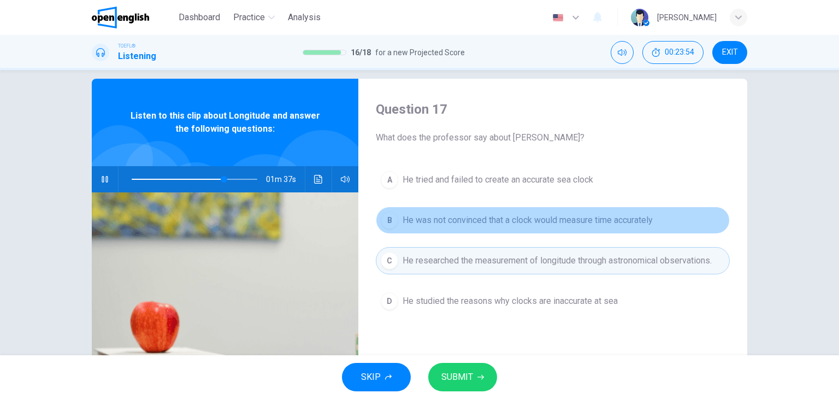
click at [487, 222] on span "He was not convinced that a clock would measure time accurately" at bounding box center [528, 220] width 250 height 13
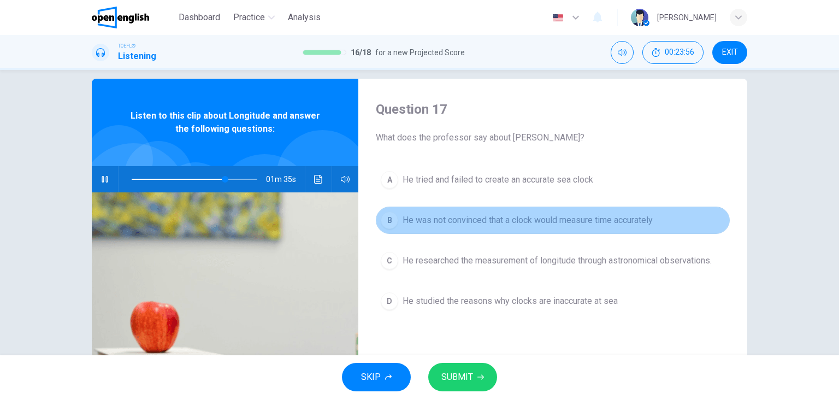
click at [481, 220] on span "He was not convinced that a clock would measure time accurately" at bounding box center [528, 220] width 250 height 13
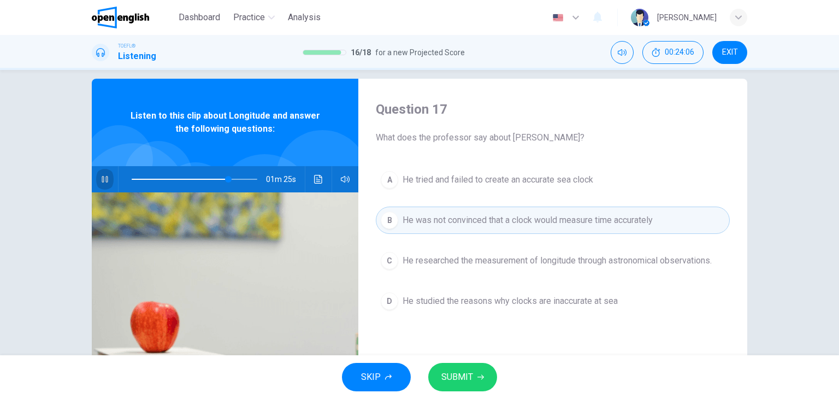
click at [105, 178] on icon "button" at bounding box center [105, 179] width 6 height 7
click at [310, 178] on button "Click to see the audio transcription" at bounding box center [318, 179] width 17 height 26
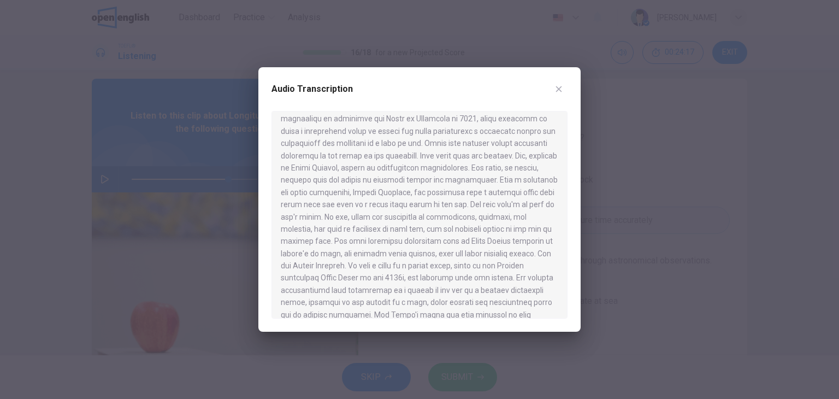
scroll to position [303, 0]
click at [351, 213] on div at bounding box center [420, 215] width 296 height 208
drag, startPoint x: 432, startPoint y: 128, endPoint x: 501, endPoint y: 133, distance: 69.0
click at [501, 133] on div at bounding box center [420, 215] width 296 height 208
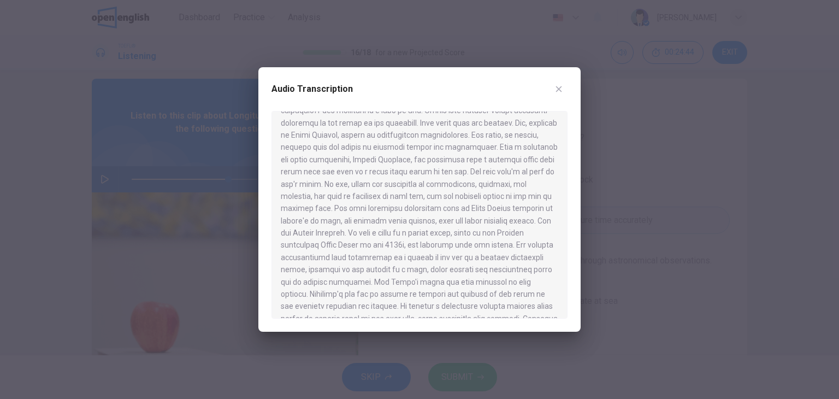
drag, startPoint x: 501, startPoint y: 133, endPoint x: 325, endPoint y: 153, distance: 177.1
click at [325, 153] on div at bounding box center [420, 215] width 296 height 208
click at [555, 86] on icon "button" at bounding box center [559, 89] width 9 height 9
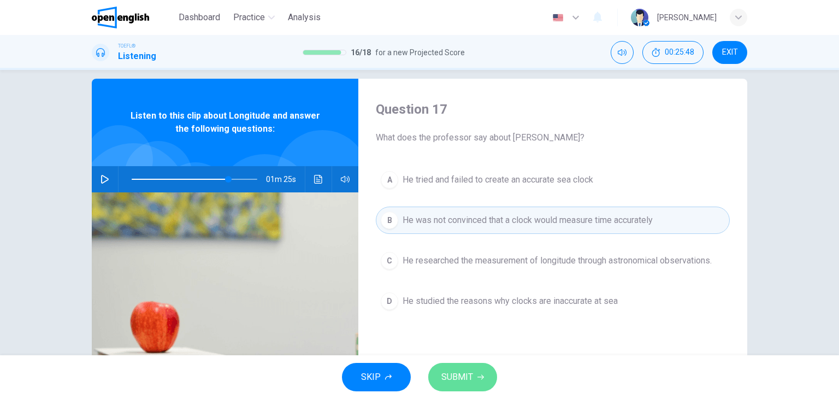
click at [463, 381] on span "SUBMIT" at bounding box center [458, 376] width 32 height 15
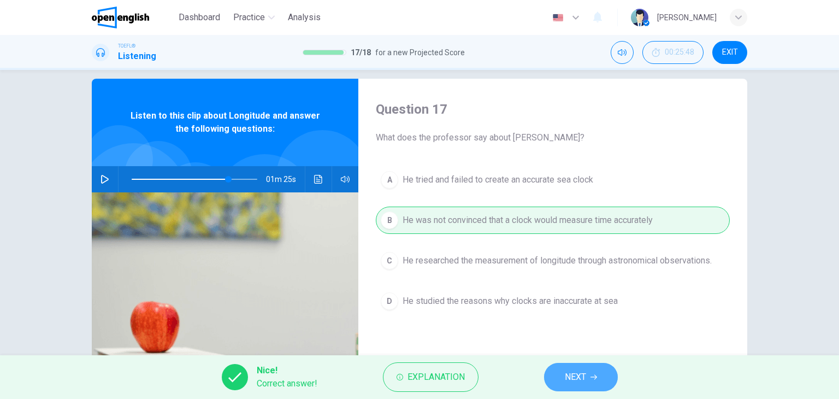
click at [592, 367] on button "NEXT" at bounding box center [581, 377] width 74 height 28
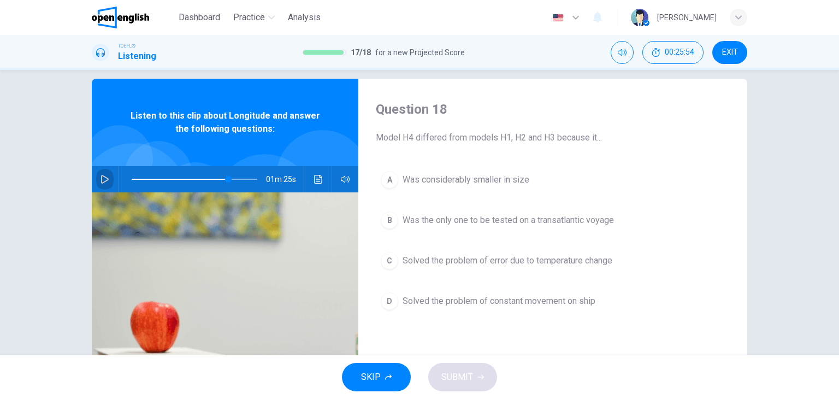
click at [101, 183] on icon "button" at bounding box center [105, 179] width 9 height 9
click at [310, 185] on button "Click to see the audio transcription" at bounding box center [318, 179] width 17 height 26
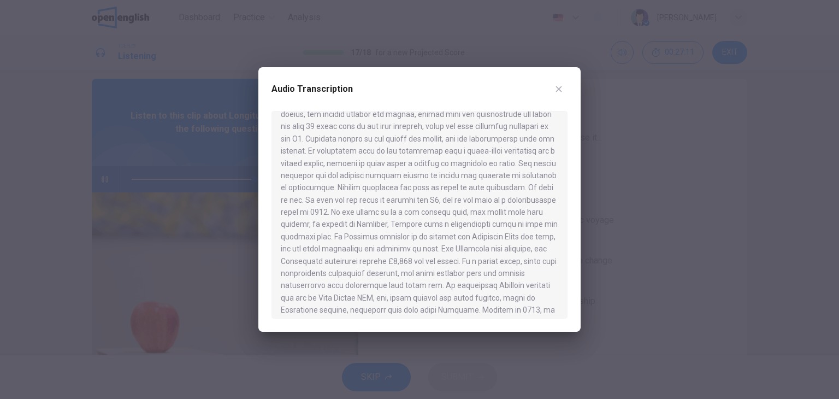
scroll to position [569, 0]
drag, startPoint x: 432, startPoint y: 202, endPoint x: 474, endPoint y: 207, distance: 42.3
click at [474, 207] on div at bounding box center [420, 215] width 296 height 208
type input "*"
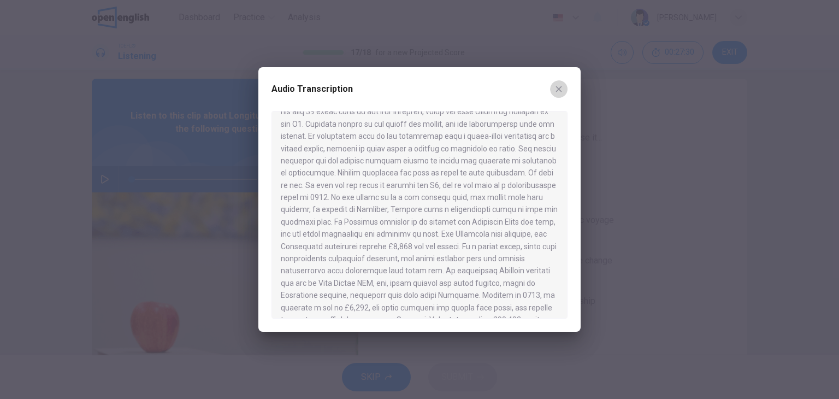
click at [555, 84] on button "button" at bounding box center [558, 88] width 17 height 17
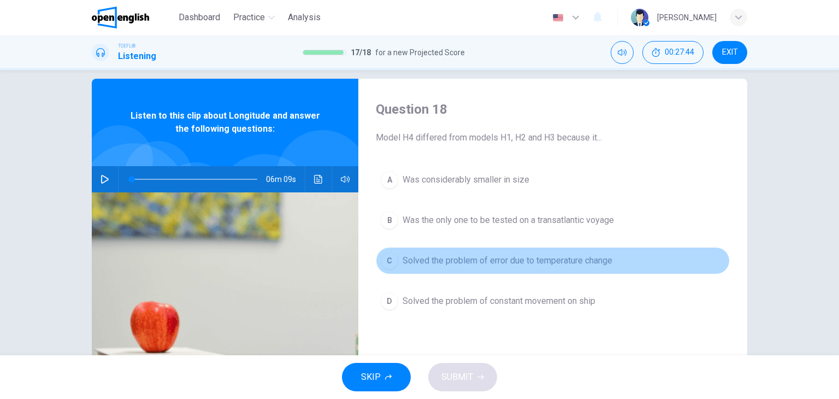
click at [458, 267] on button "C Solved the problem of error due to temperature change" at bounding box center [553, 260] width 354 height 27
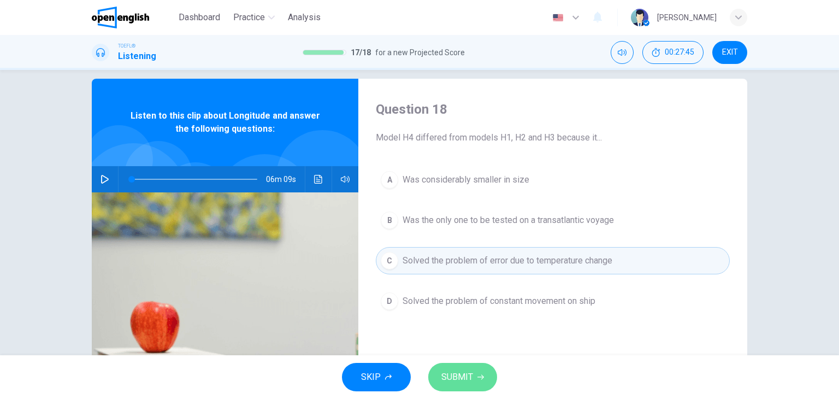
click at [468, 367] on button "SUBMIT" at bounding box center [462, 377] width 69 height 28
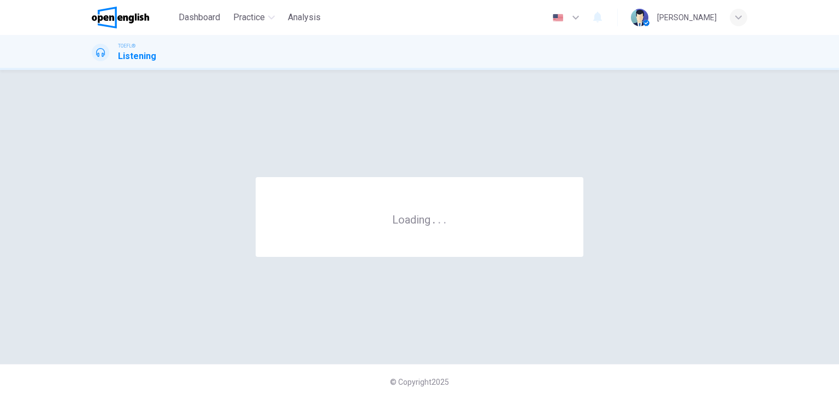
scroll to position [0, 0]
